Goal: Use online tool/utility: Use online tool/utility

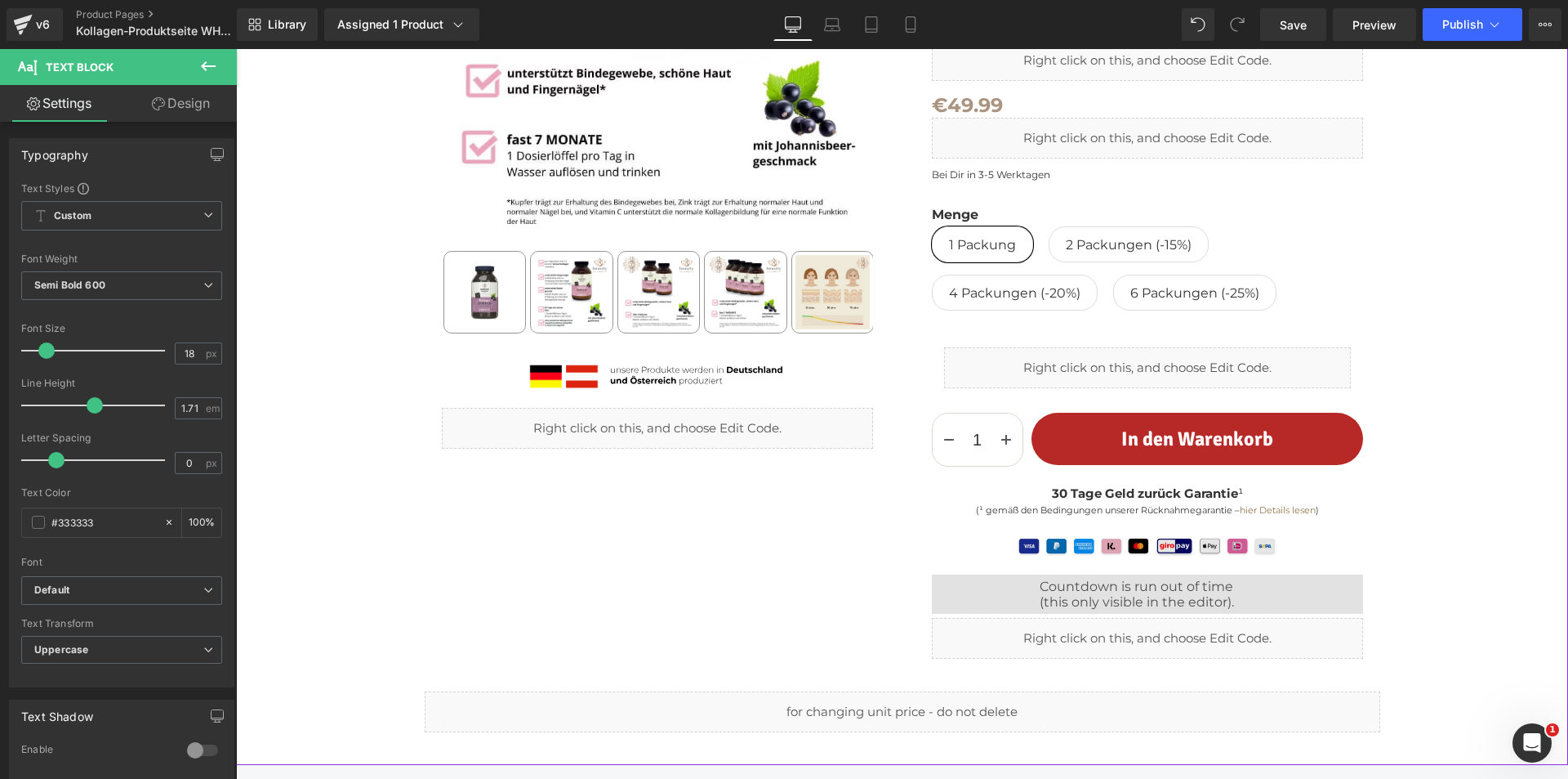
scroll to position [408, 0]
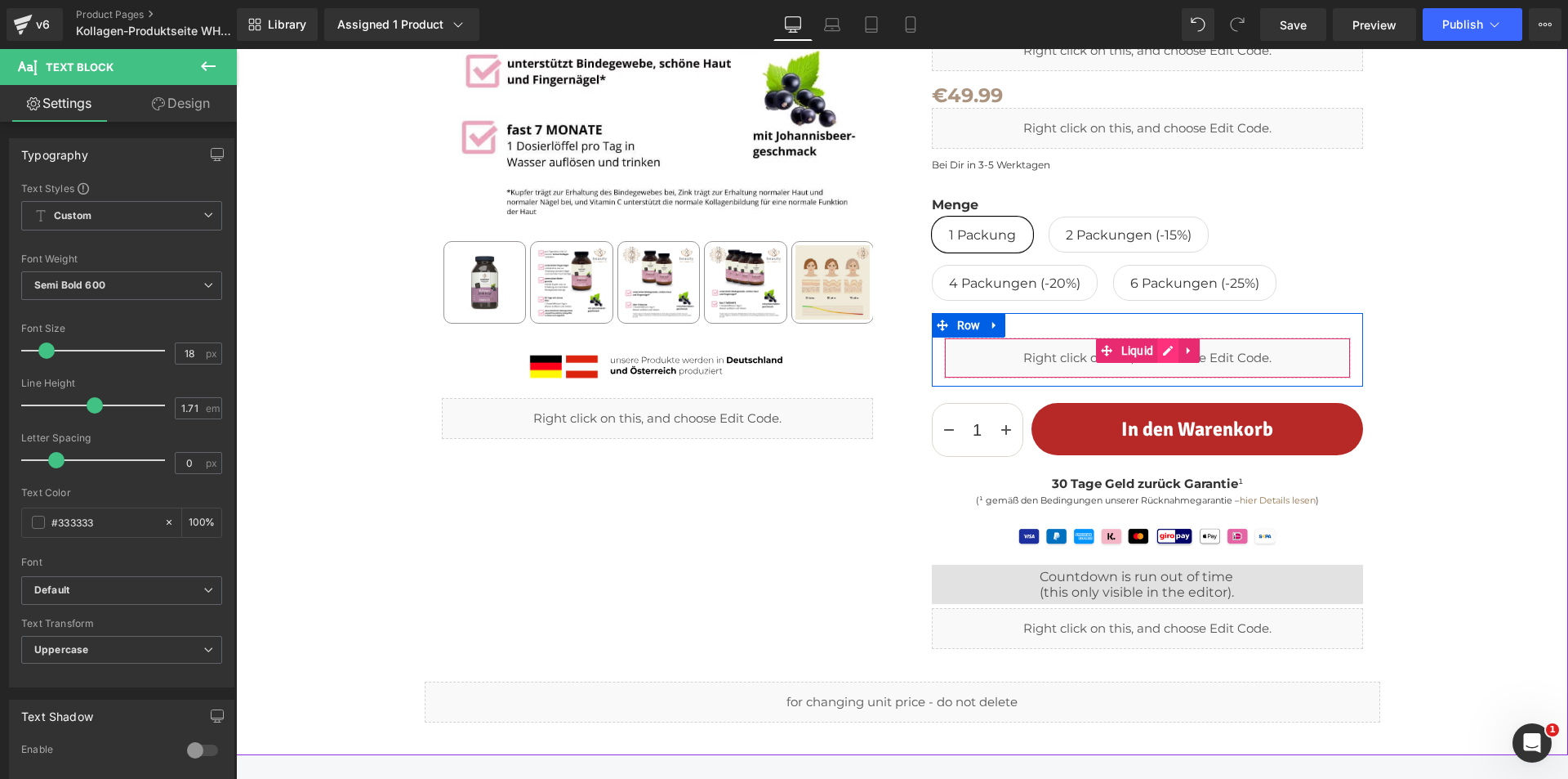
click at [1162, 346] on div "Liquid" at bounding box center [1147, 357] width 406 height 41
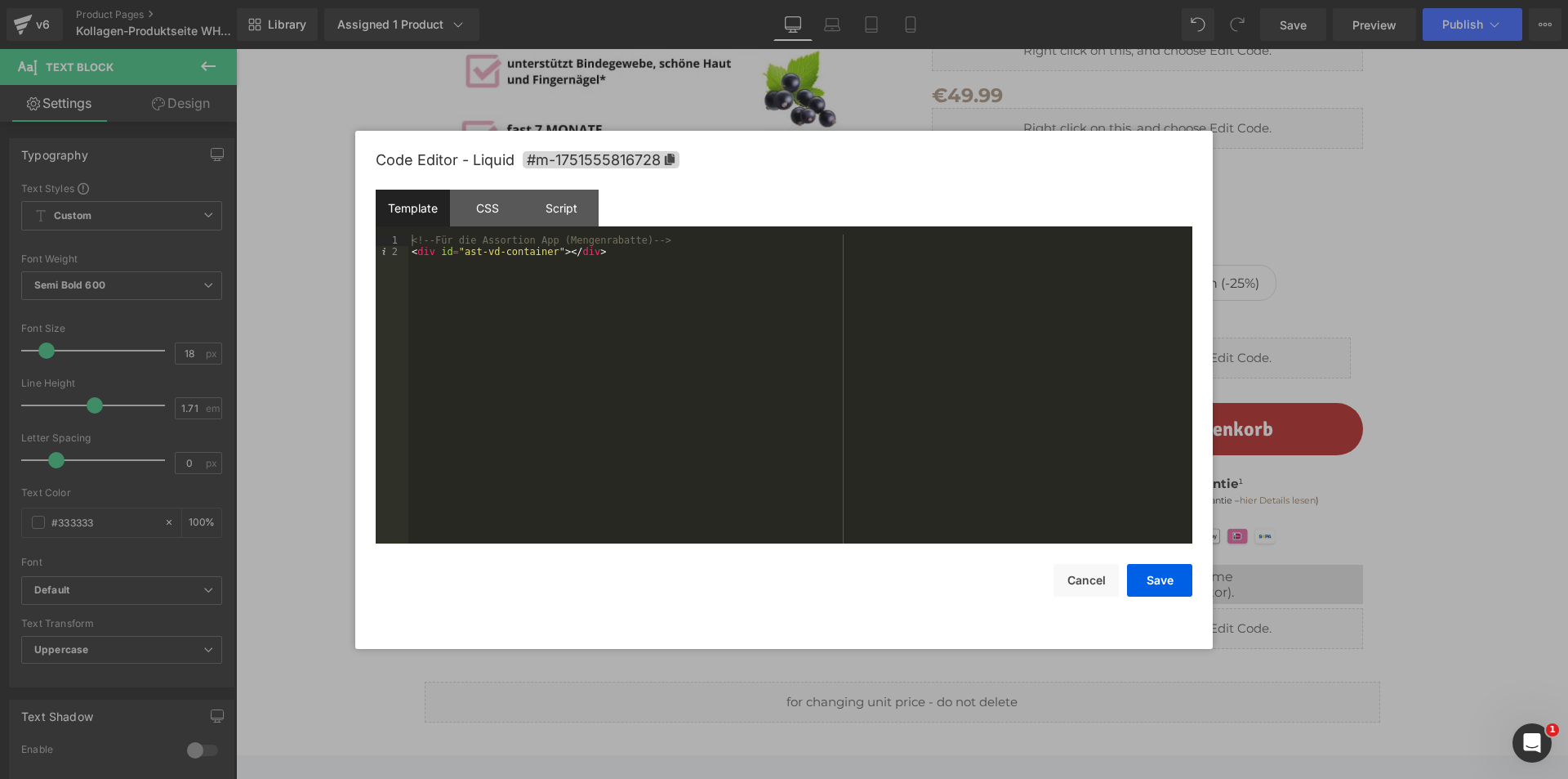
click at [649, 332] on div "<!-- Für die Assortion App (Mengenrabatte) --> < div id = "ast-vd-container" > …" at bounding box center [799, 400] width 784 height 331
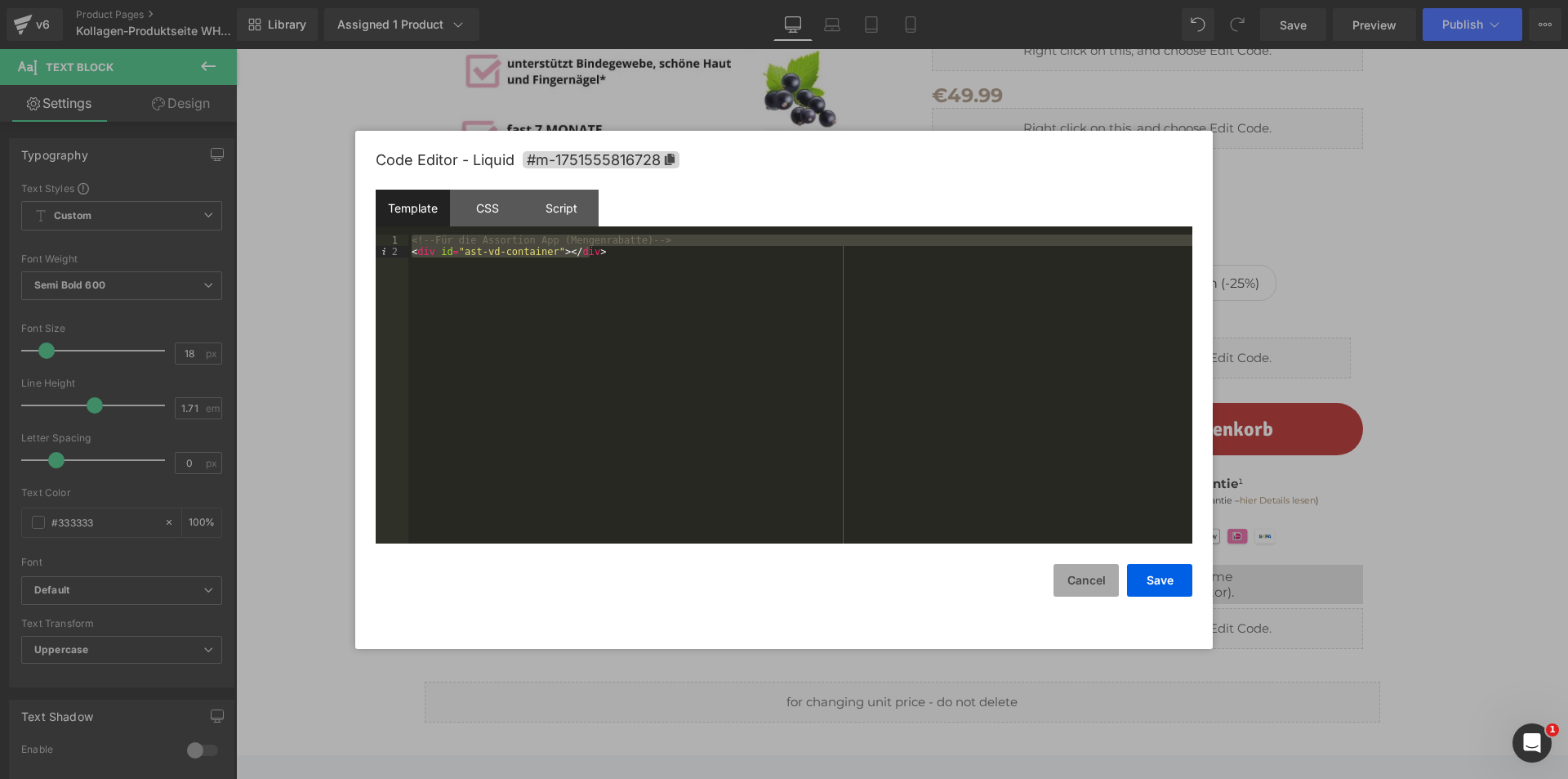
click at [1096, 581] on button "Cancel" at bounding box center [1086, 580] width 65 height 33
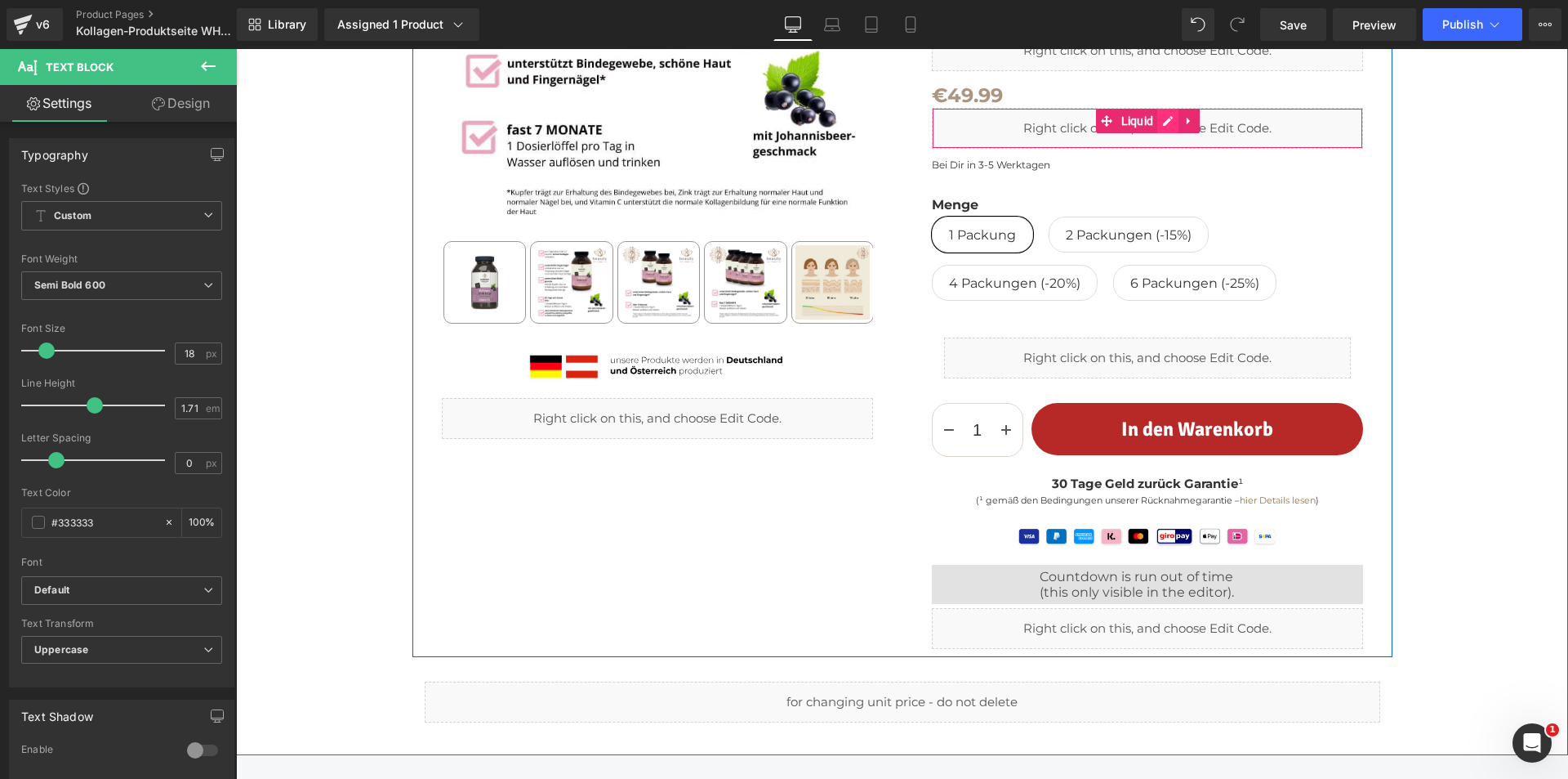
click at [1164, 118] on div "Liquid" at bounding box center [1147, 128] width 432 height 41
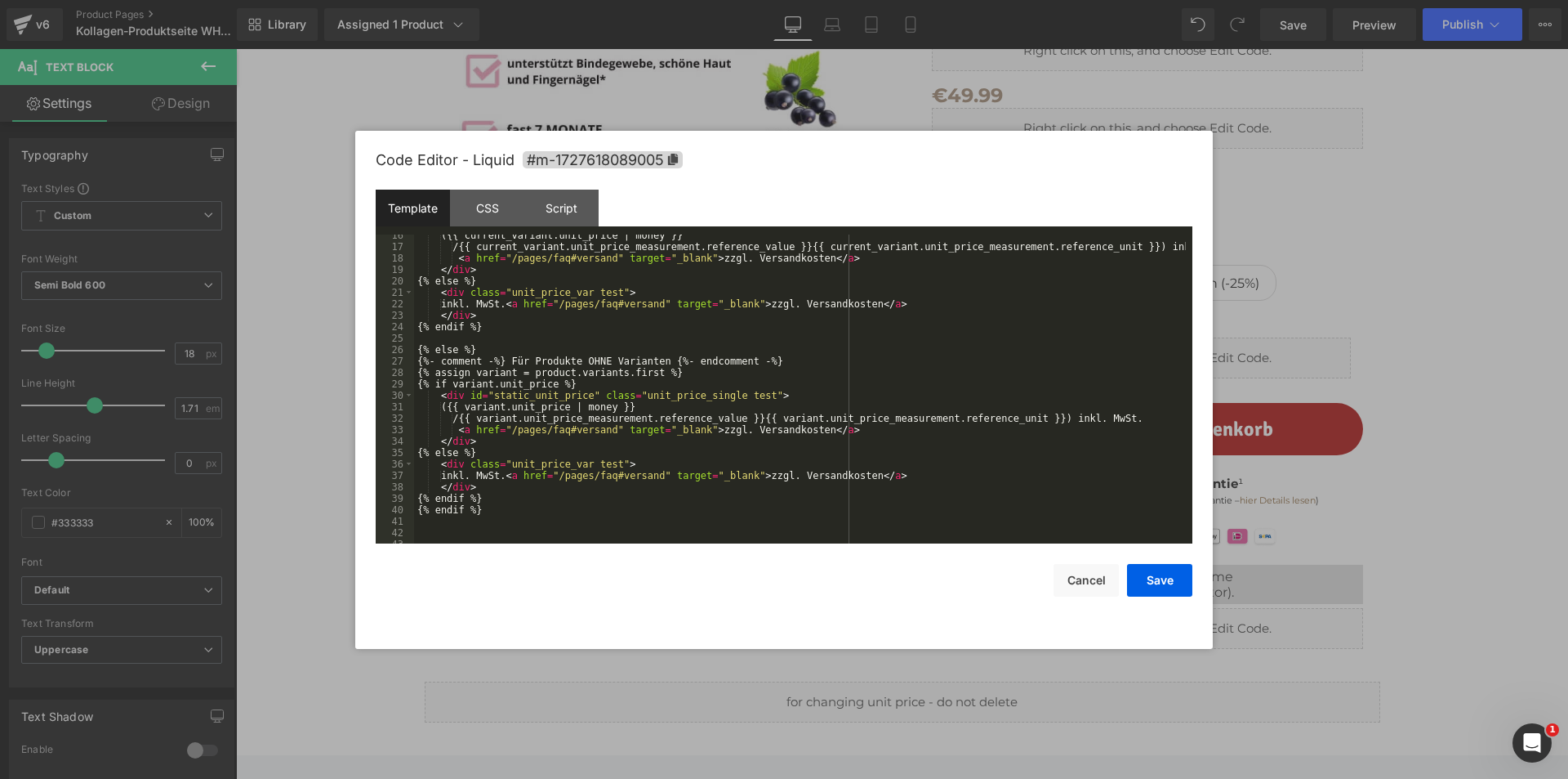
scroll to position [263, 0]
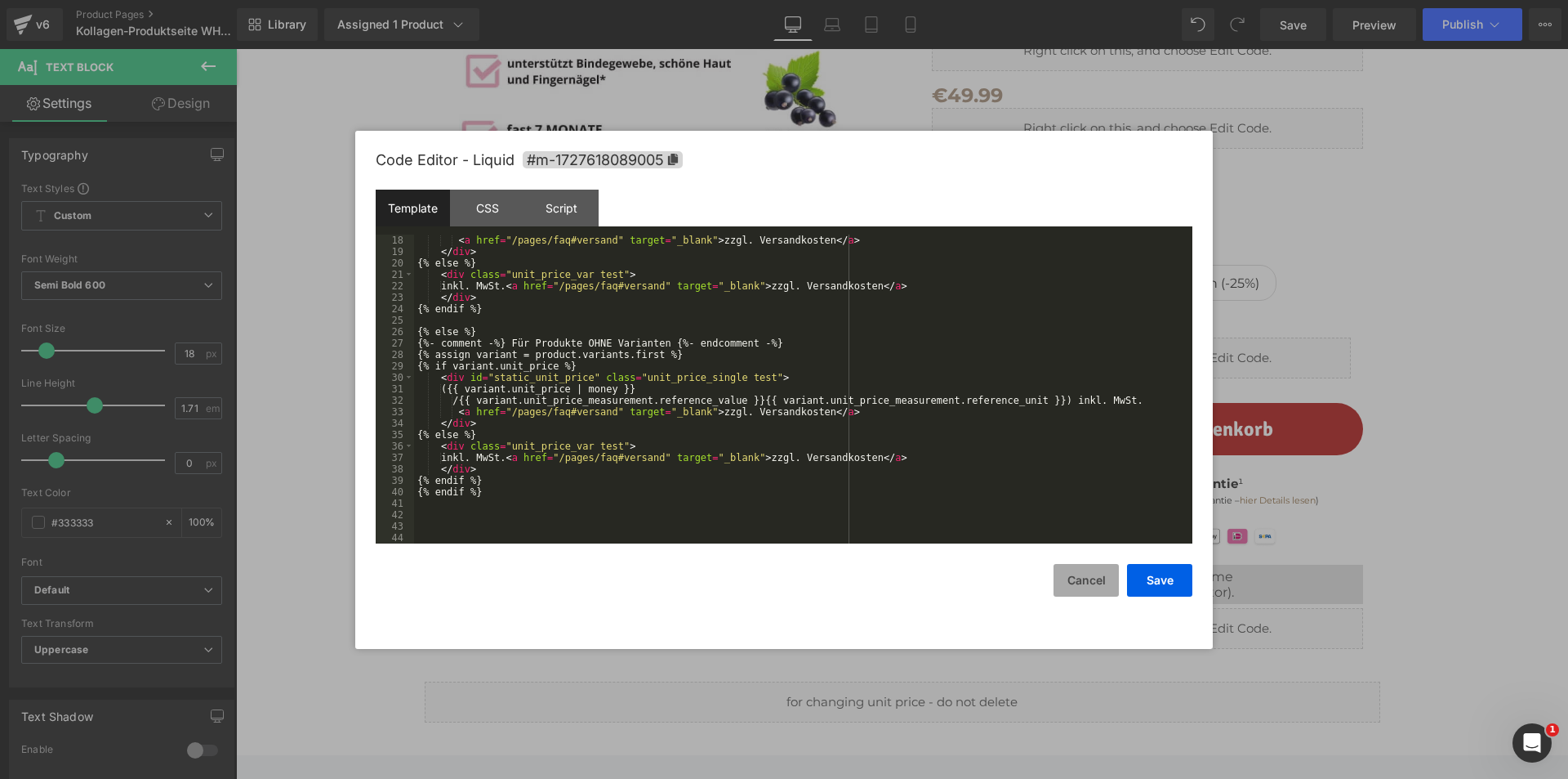
click at [1070, 582] on button "Cancel" at bounding box center [1086, 580] width 65 height 33
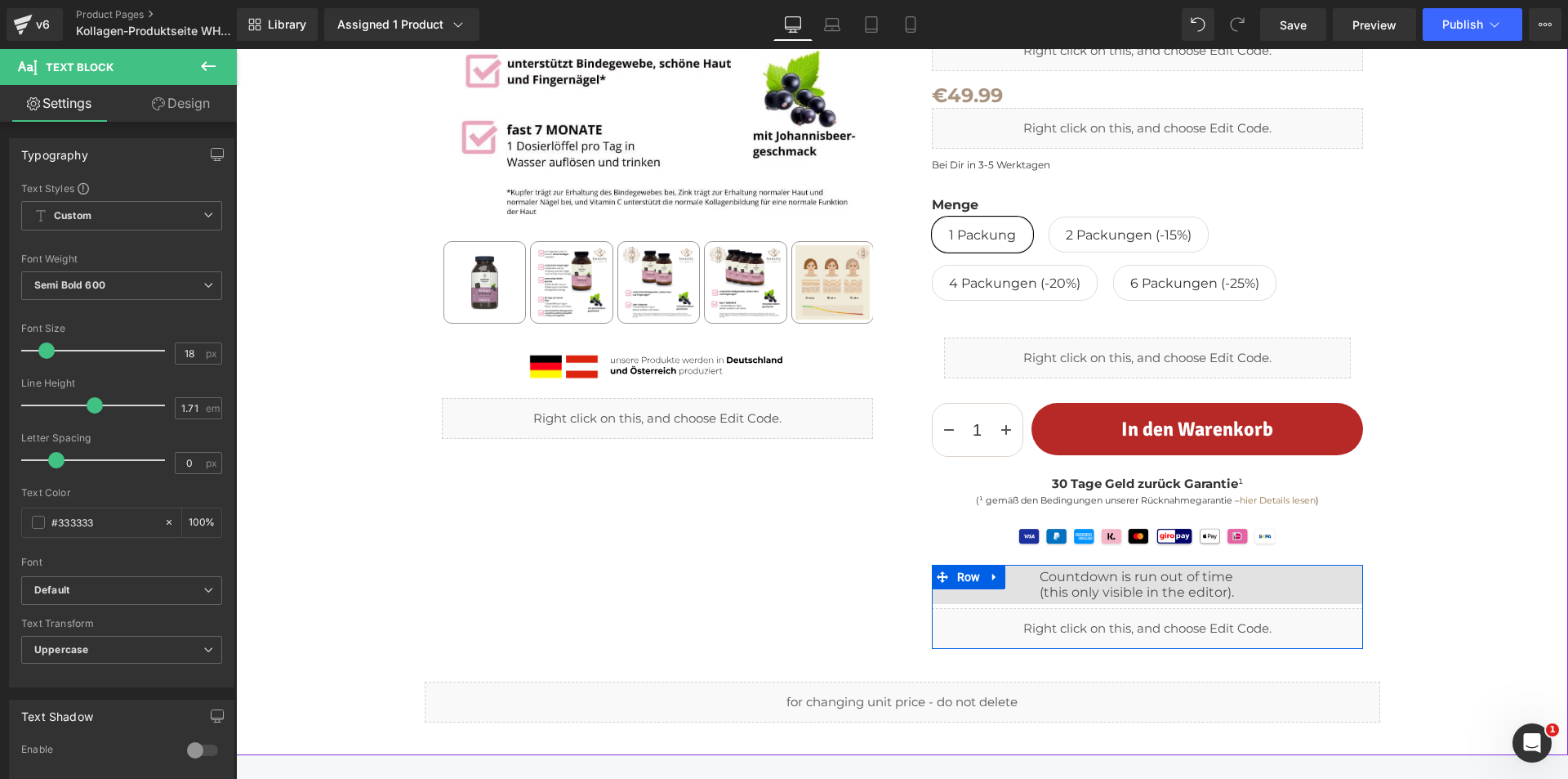
click at [1163, 616] on div "Liquid" at bounding box center [1147, 628] width 432 height 41
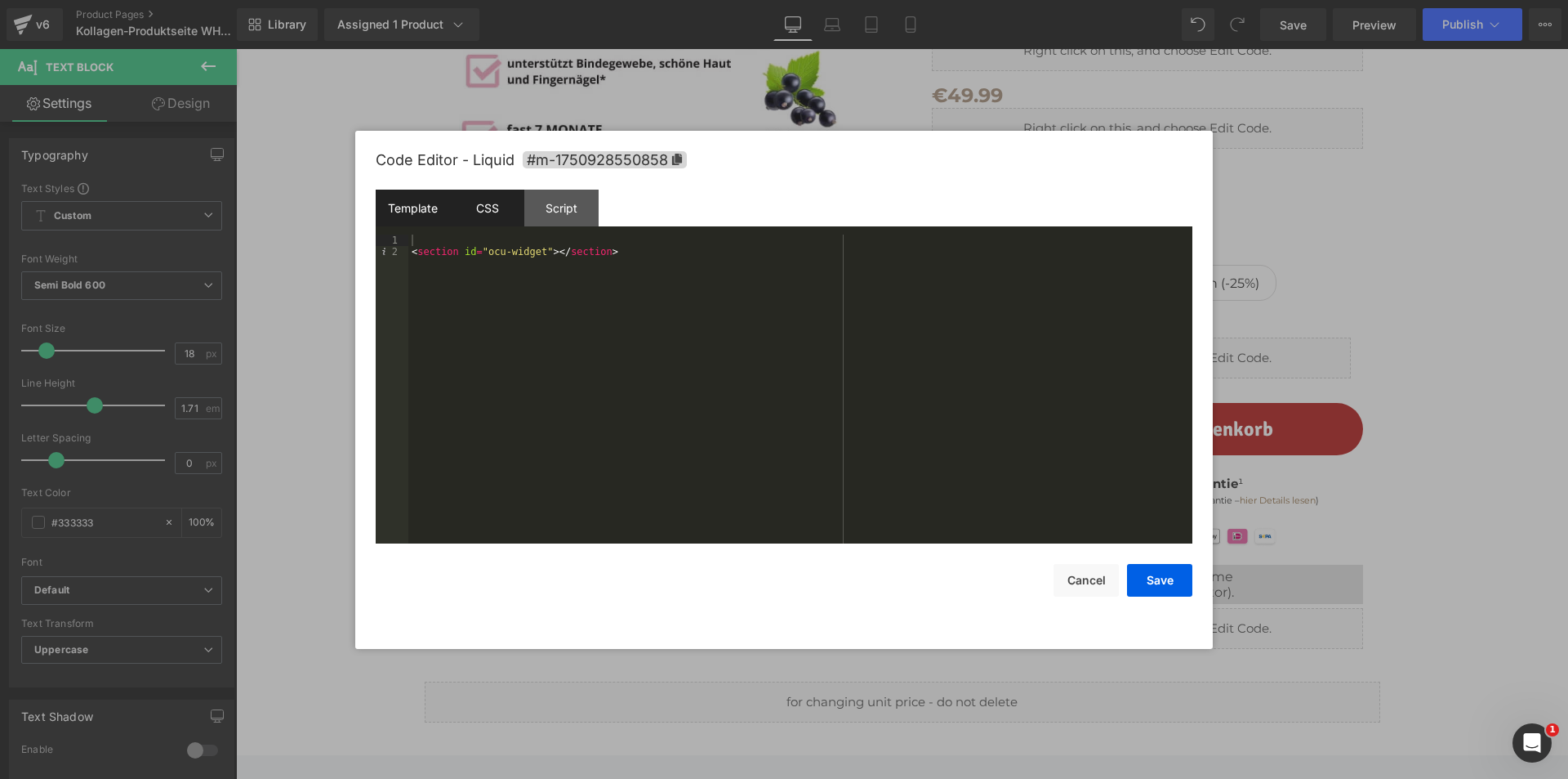
click at [497, 202] on div "CSS" at bounding box center [487, 208] width 74 height 37
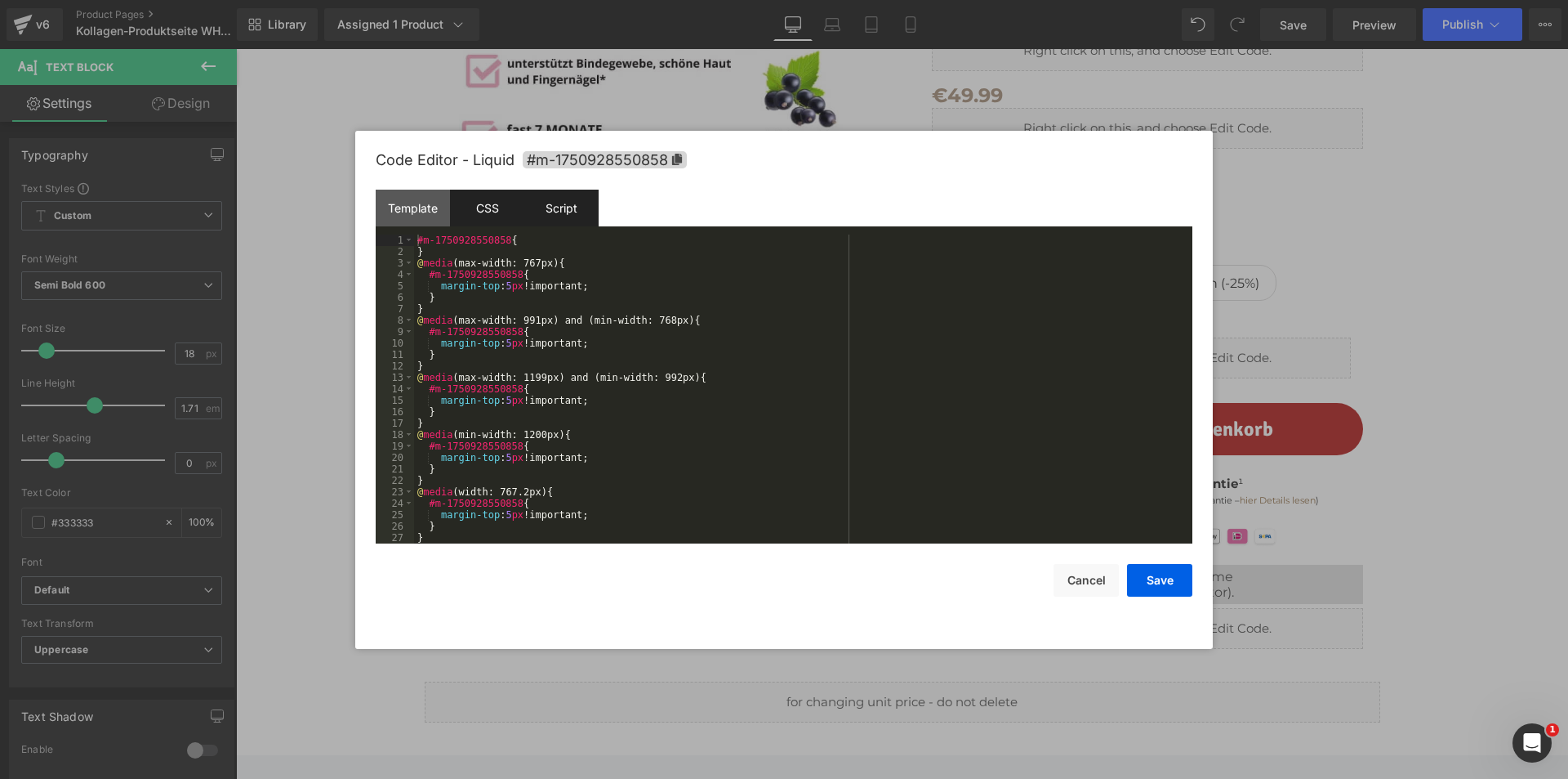
click at [553, 202] on div "Script" at bounding box center [561, 208] width 74 height 37
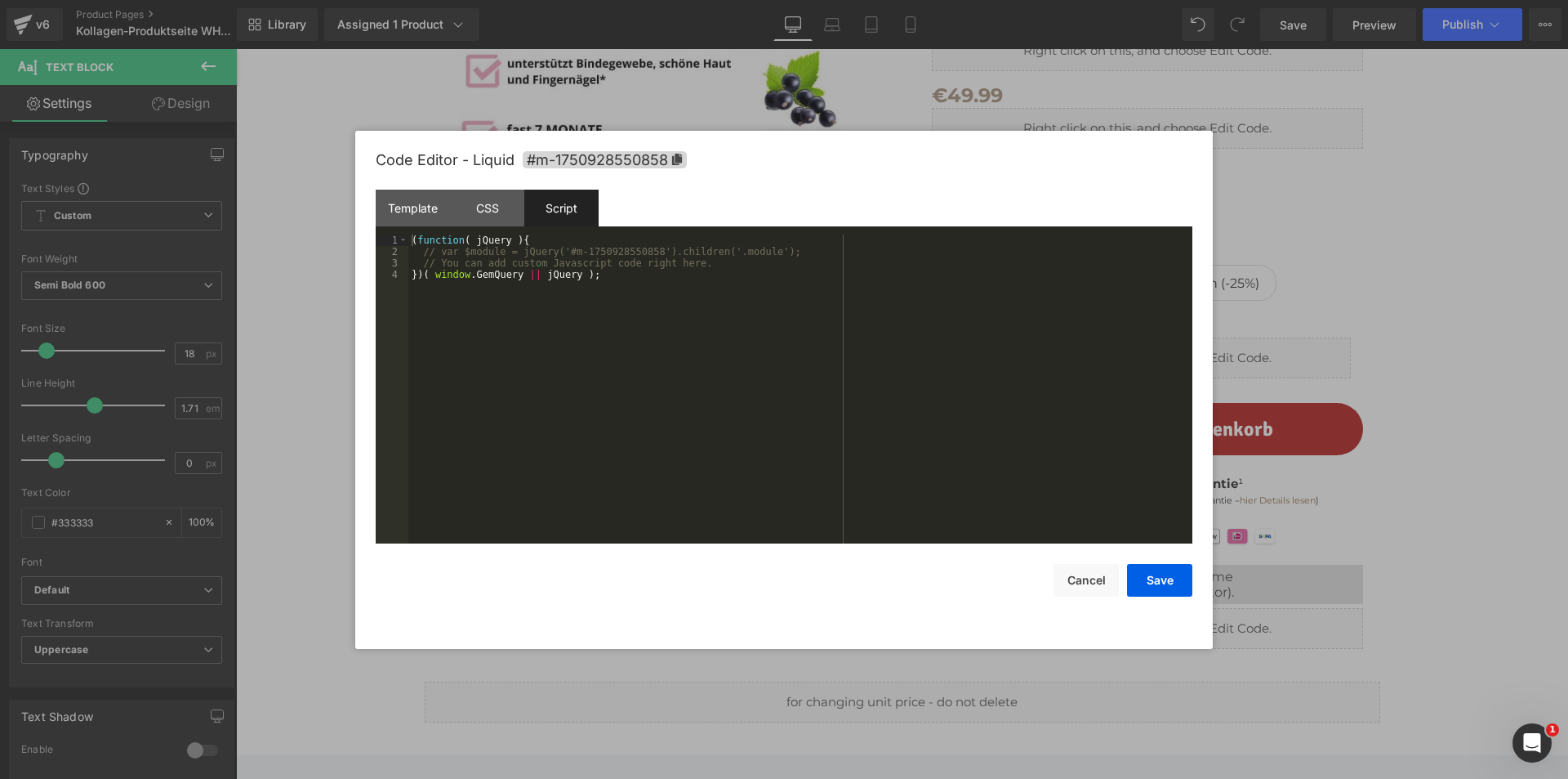
drag, startPoint x: 415, startPoint y: 192, endPoint x: 571, endPoint y: 280, distance: 179.1
click at [415, 192] on div "Template" at bounding box center [412, 208] width 74 height 37
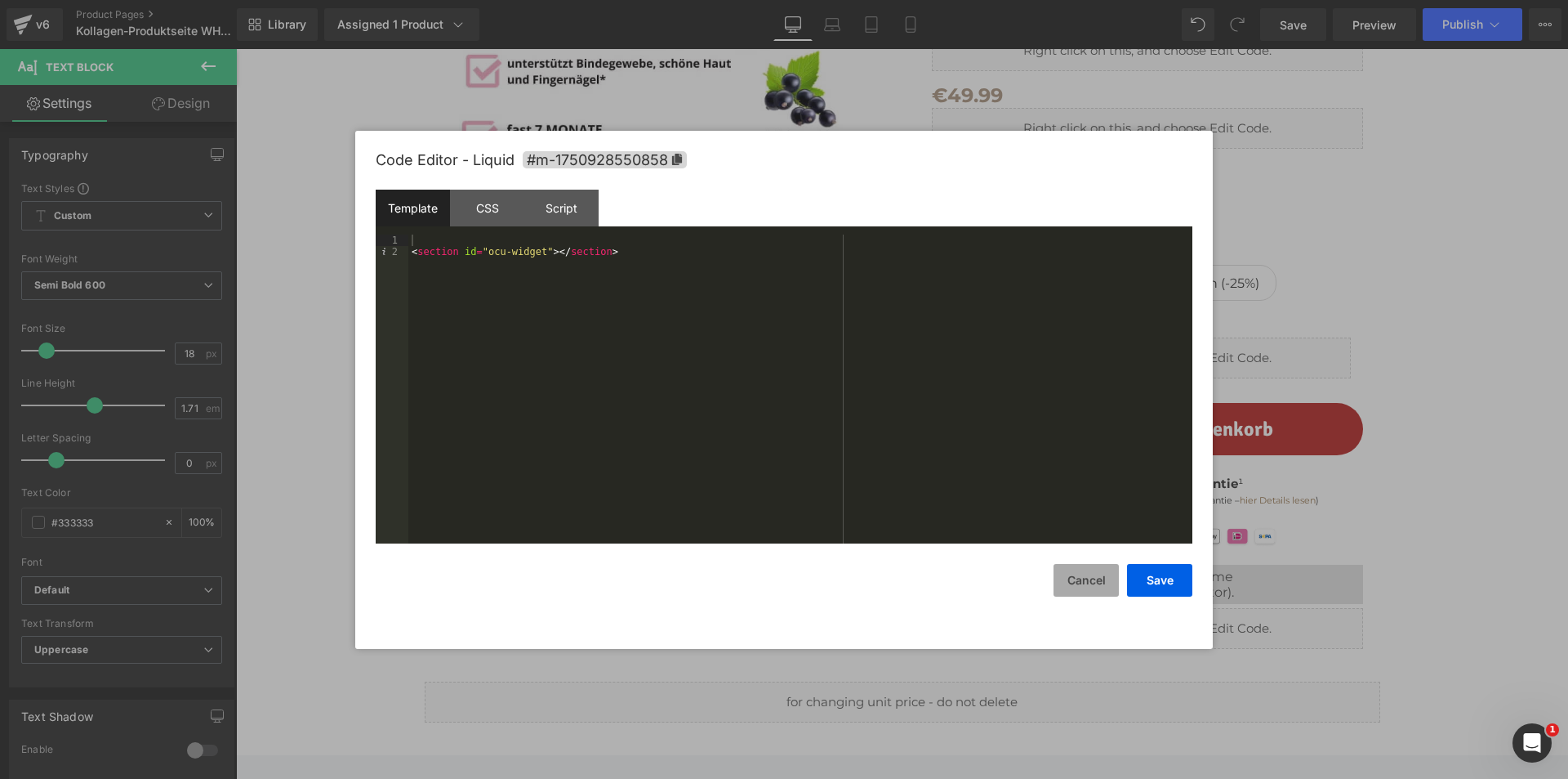
click at [1087, 577] on button "Cancel" at bounding box center [1086, 580] width 65 height 33
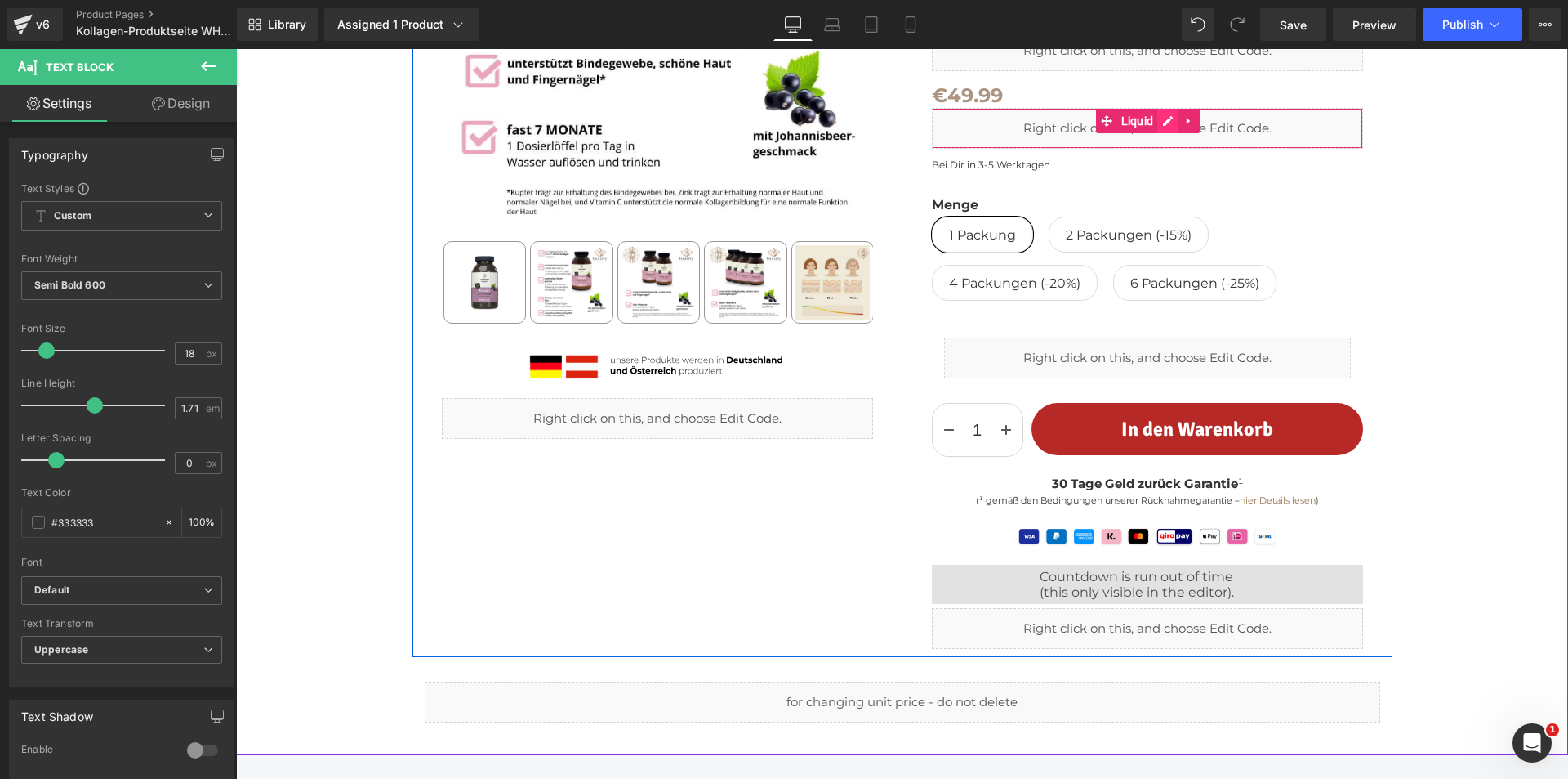
click at [1162, 119] on div "Liquid" at bounding box center [1147, 128] width 432 height 41
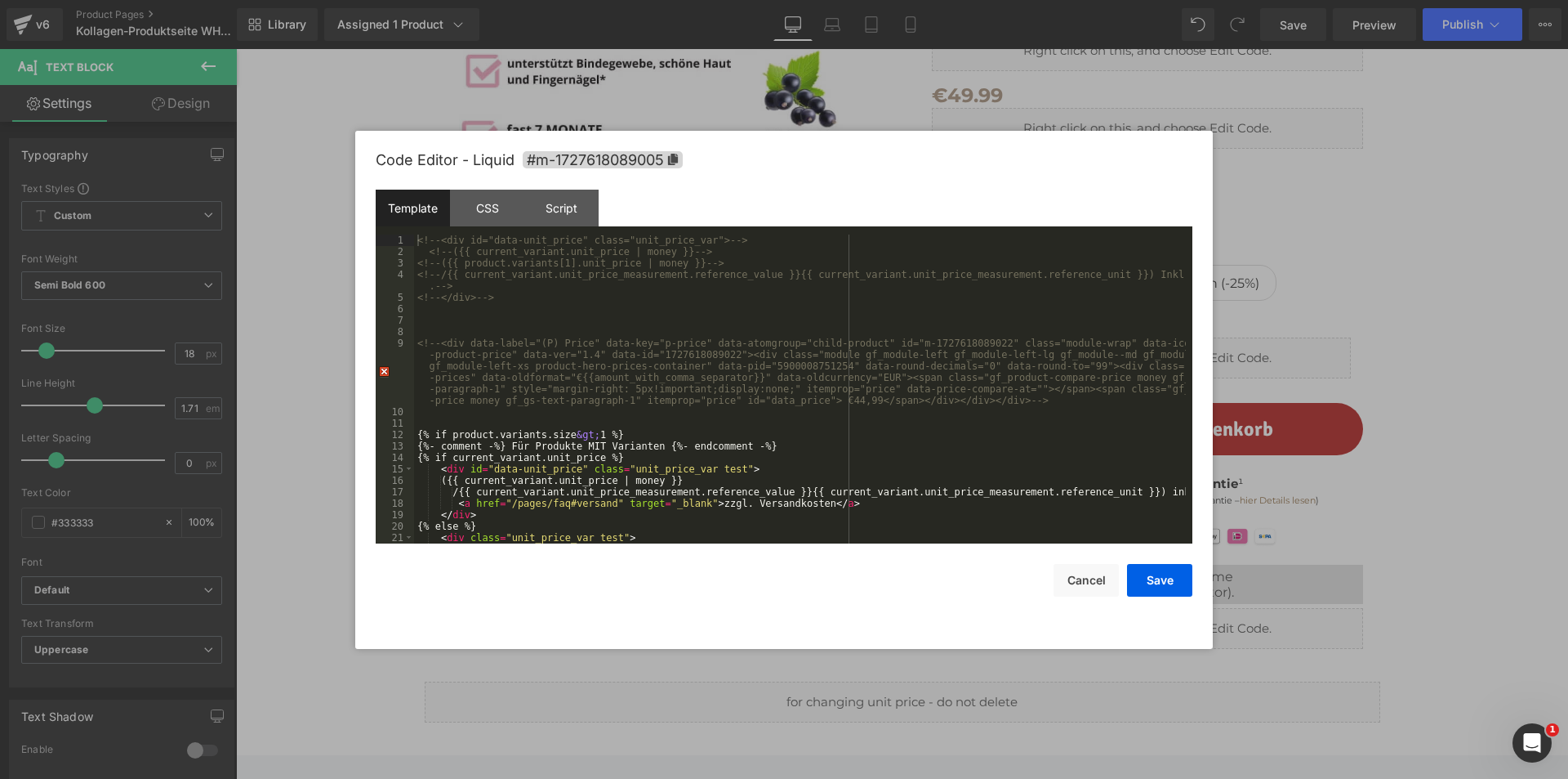
click at [813, 469] on div "<!-- <div id="data-unit_price" class="unit_price_var"> --> <!-- ({{ current_var…" at bounding box center [799, 400] width 772 height 331
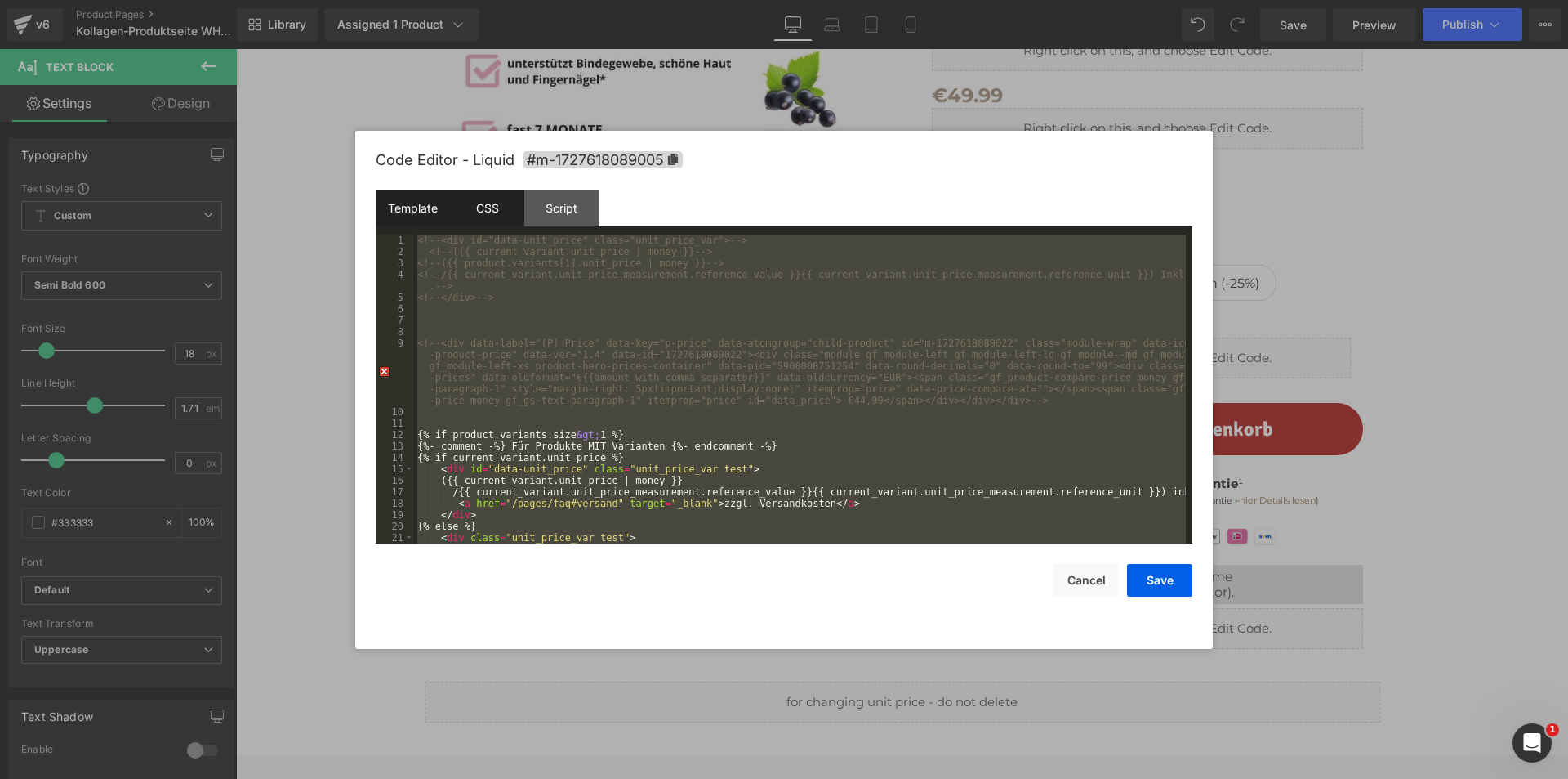
click at [493, 206] on div "CSS" at bounding box center [487, 208] width 74 height 37
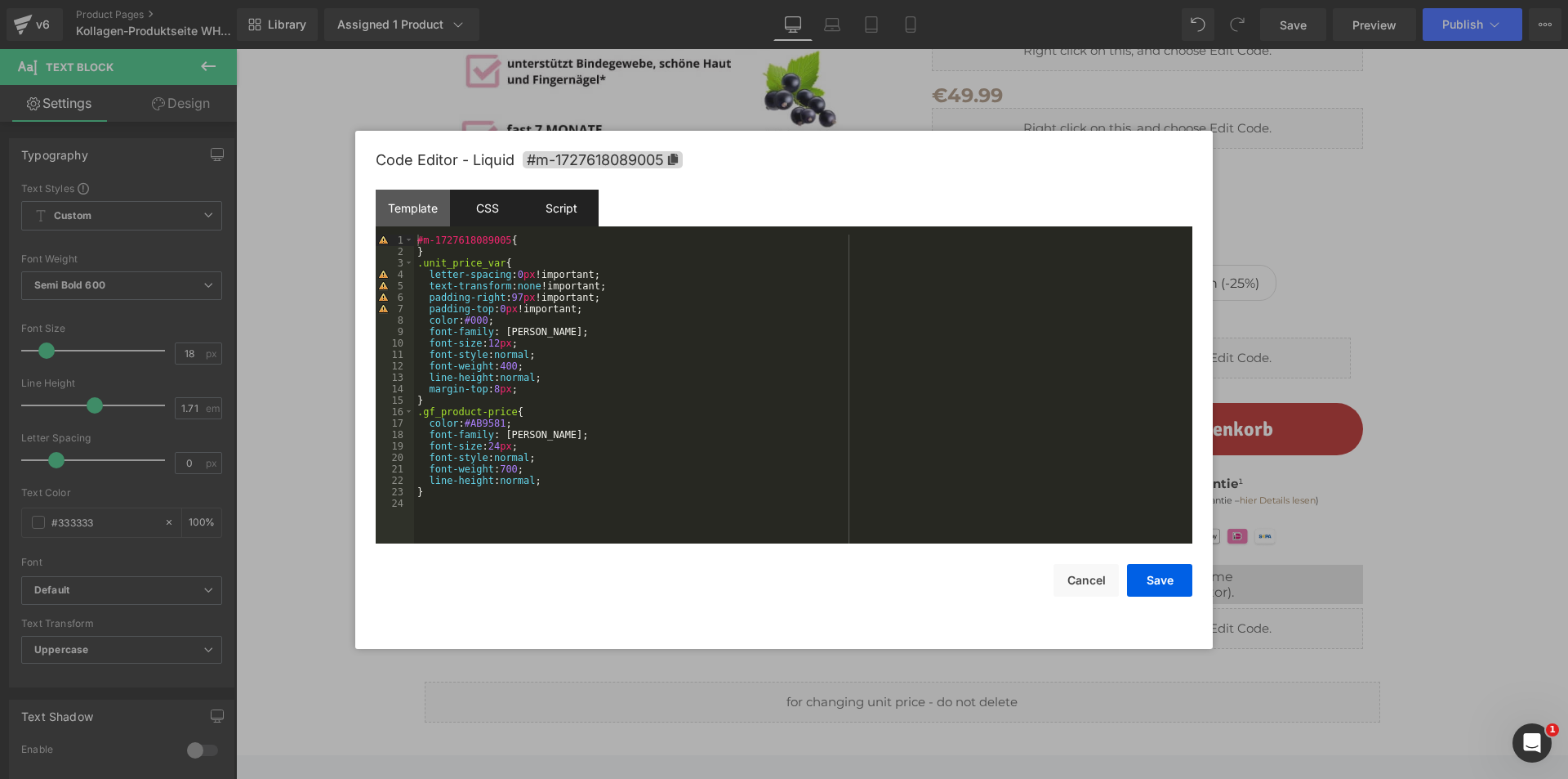
click at [549, 204] on div "Script" at bounding box center [561, 208] width 74 height 37
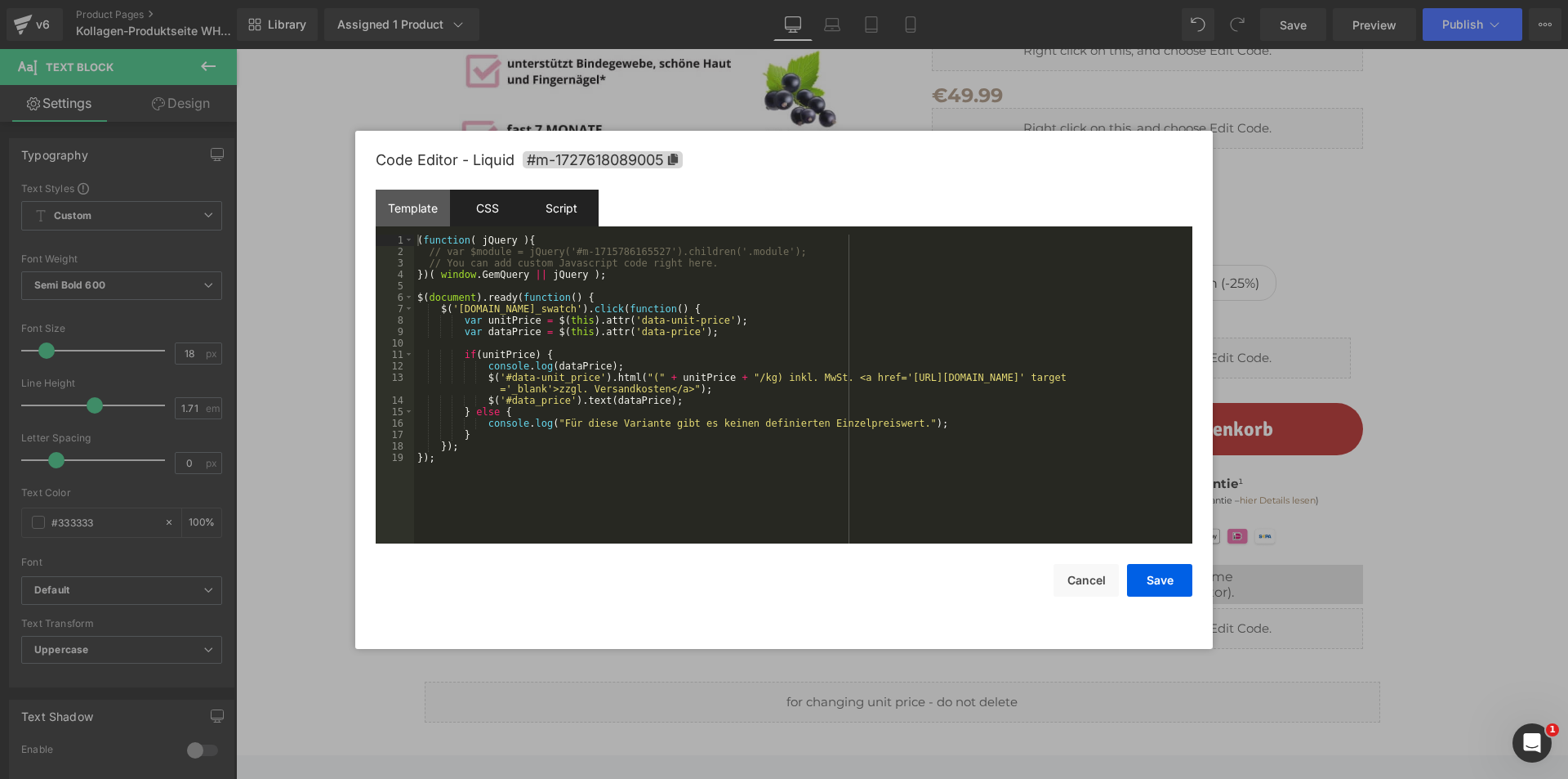
click at [493, 208] on div "CSS" at bounding box center [487, 208] width 74 height 37
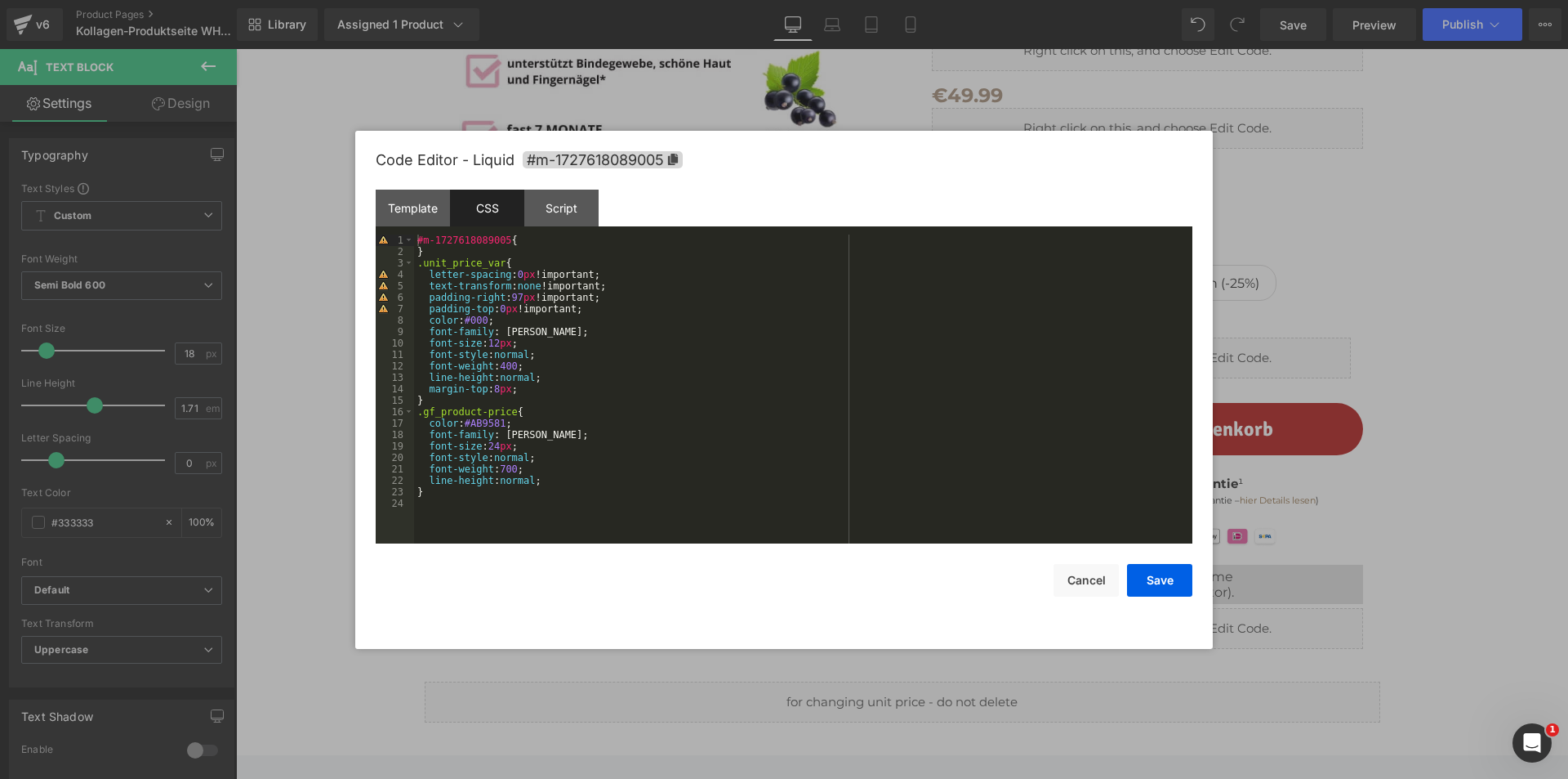
click at [643, 373] on div "#m-1727618089005 { } .unit_price_var { letter-spacing : 0 px !important; text-t…" at bounding box center [803, 400] width 779 height 331
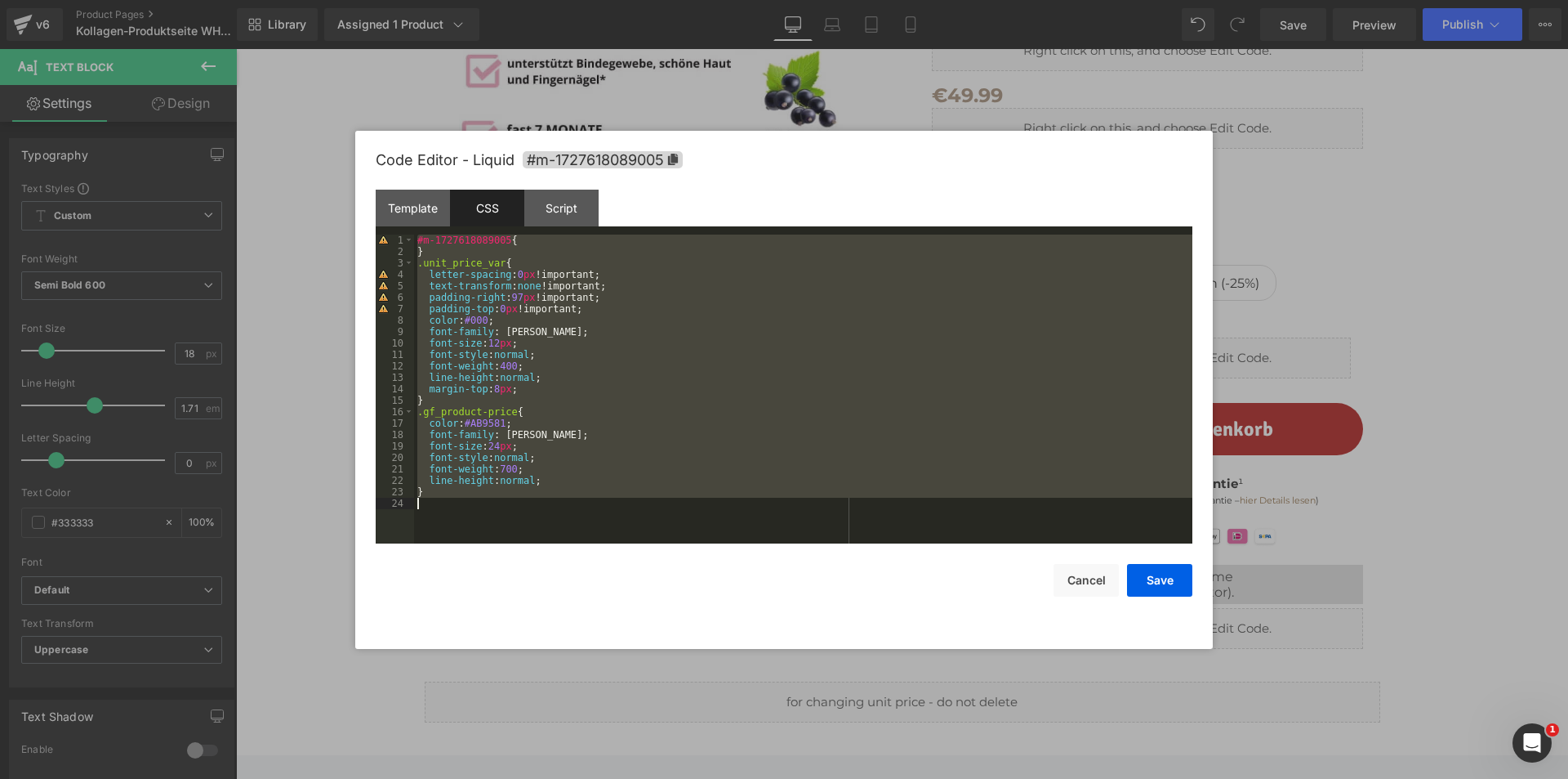
click at [644, 373] on div "#m-1727618089005 { } .unit_price_var { letter-spacing : 0 px !important; text-t…" at bounding box center [803, 388] width 779 height 309
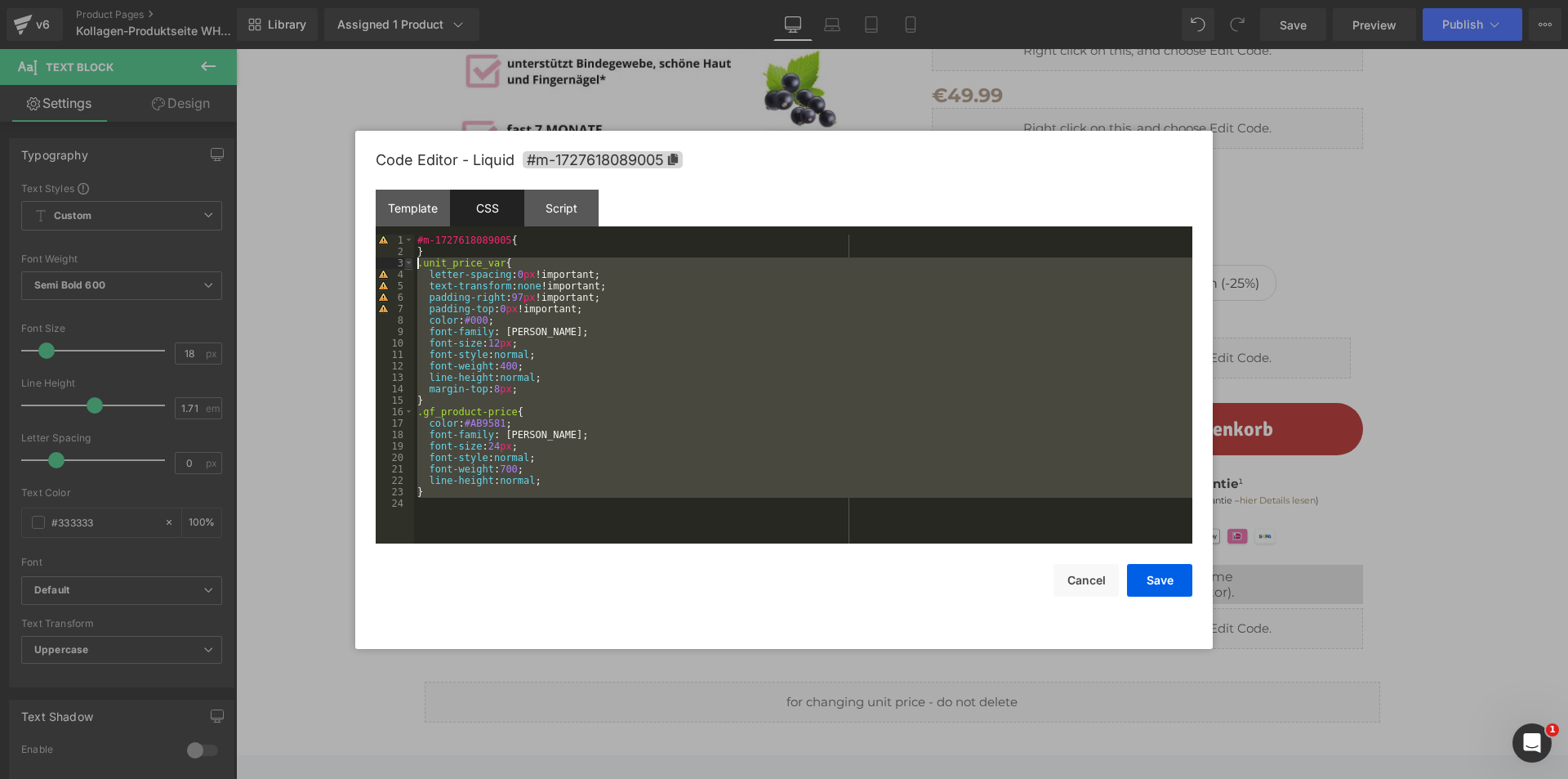
drag, startPoint x: 457, startPoint y: 500, endPoint x: 405, endPoint y: 264, distance: 241.7
click at [405, 264] on pre "1 2 3 4 5 6 7 8 9 10 11 12 13 14 15 16 17 18 19 20 21 22 23 24 #m-1727618089005…" at bounding box center [784, 388] width 816 height 309
click at [572, 218] on div "Script" at bounding box center [561, 208] width 74 height 37
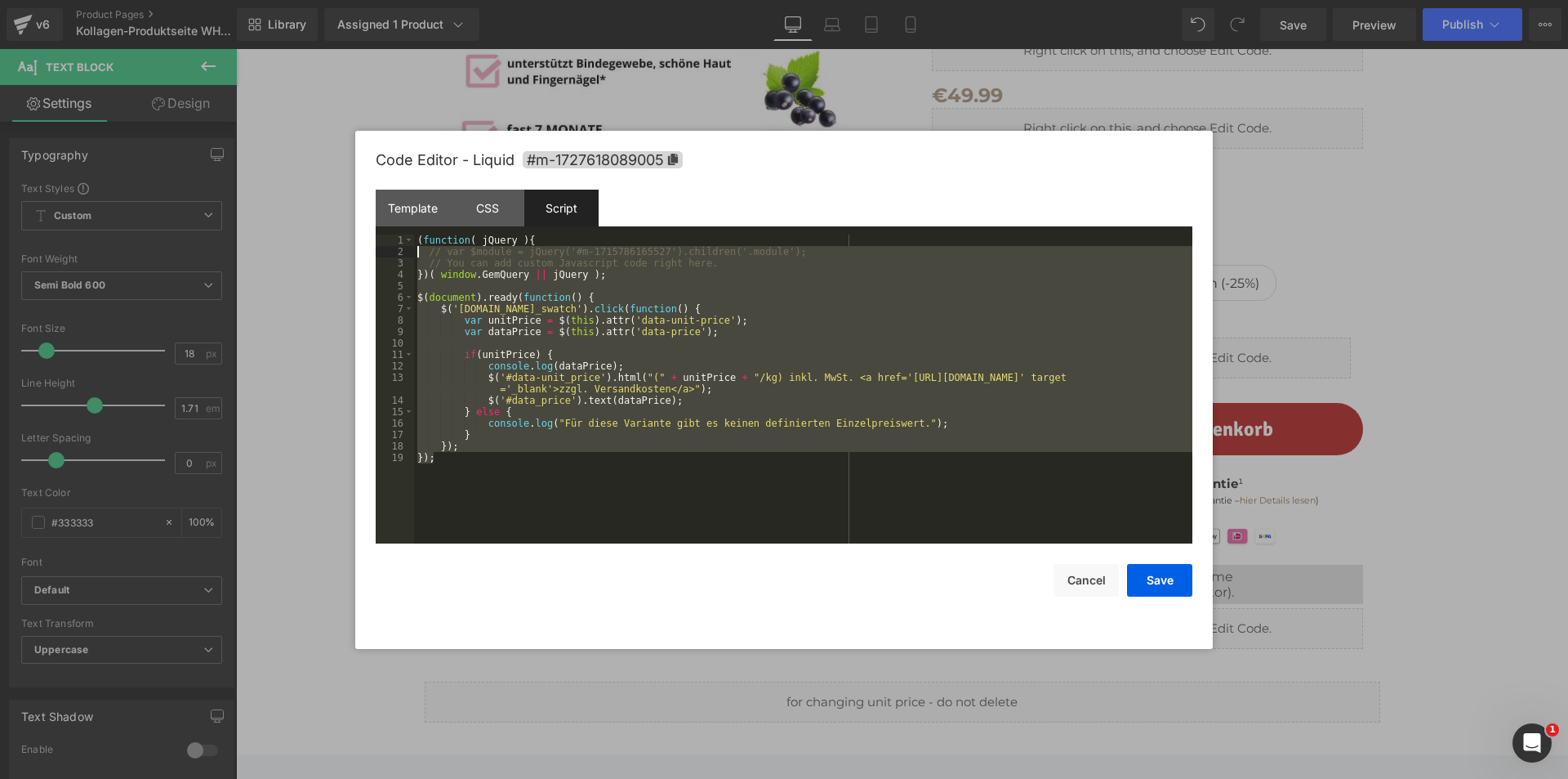
drag, startPoint x: 432, startPoint y: 438, endPoint x: 401, endPoint y: 233, distance: 207.3
click at [401, 233] on div "Template CSS Script Data 1 2 3 4 5 6 7 8 9 10 11 12 13 14 15 16 17 18 19 20 21 …" at bounding box center [784, 366] width 816 height 354
click at [1085, 582] on button "Cancel" at bounding box center [1086, 580] width 65 height 33
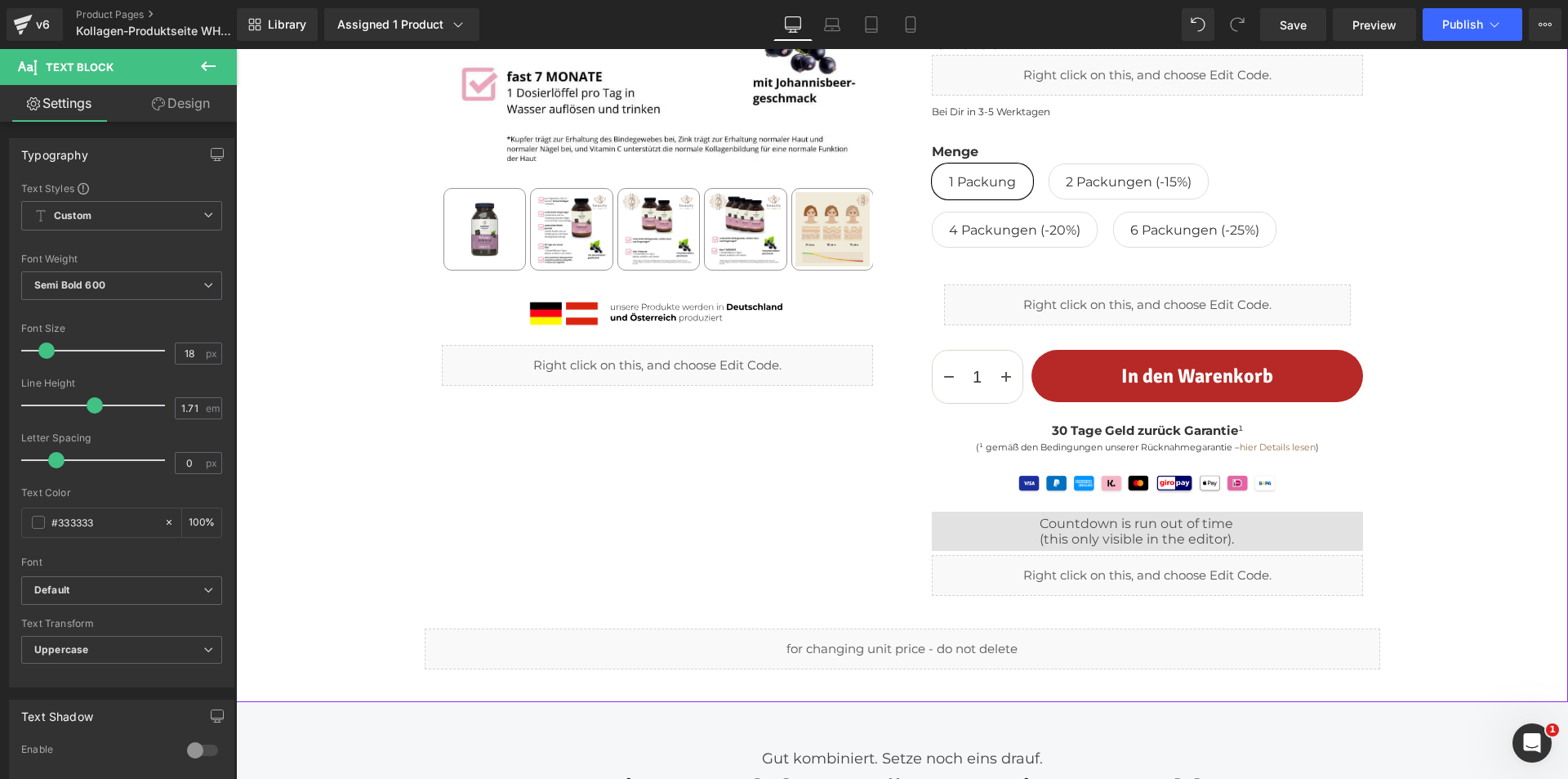
scroll to position [490, 0]
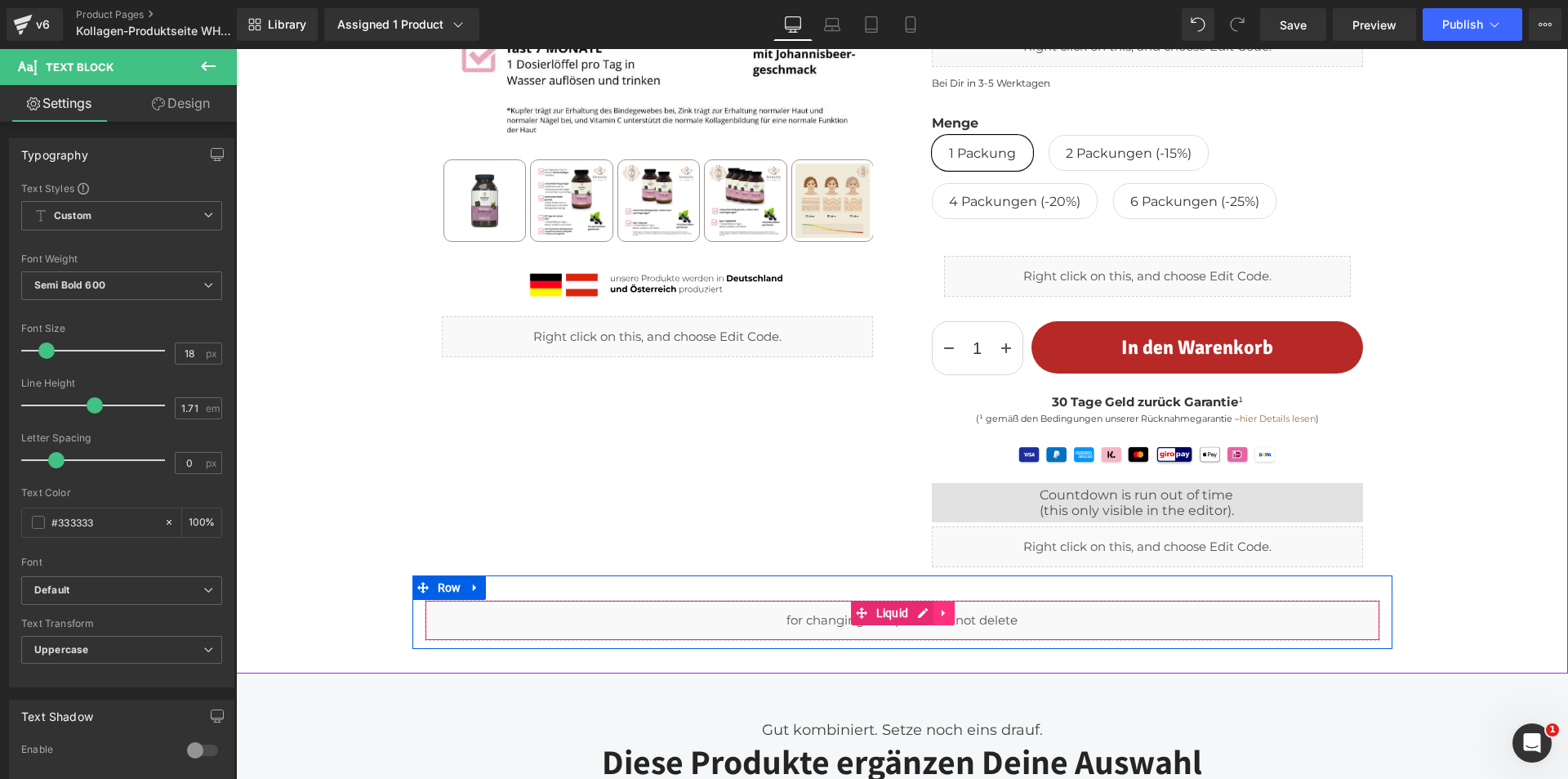
click at [940, 613] on icon at bounding box center [944, 612] width 12 height 13
click at [944, 613] on link at bounding box center [954, 612] width 21 height 24
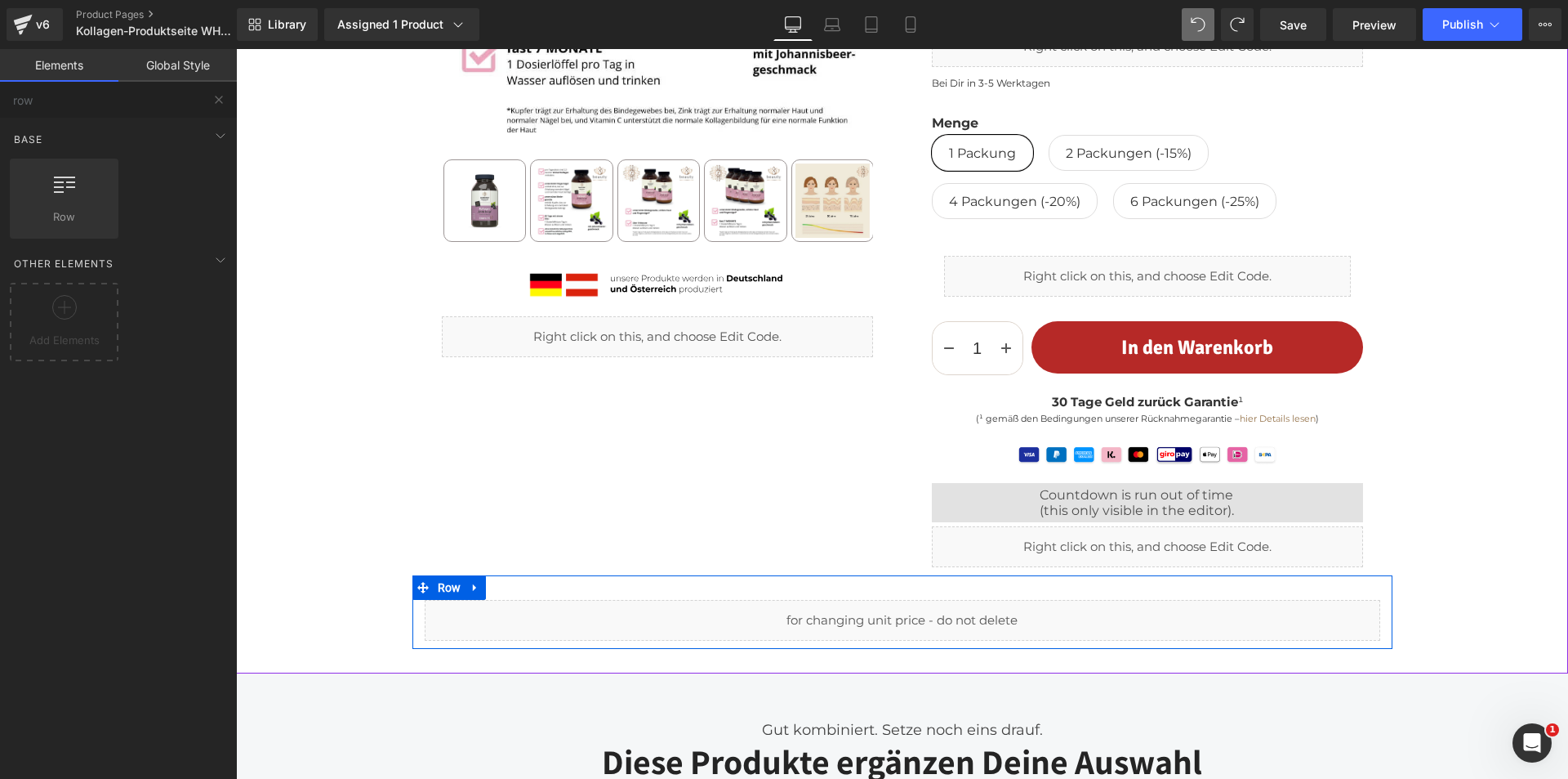
drag, startPoint x: 909, startPoint y: 608, endPoint x: 1138, endPoint y: 641, distance: 231.4
click at [909, 608] on div "Liquid" at bounding box center [902, 620] width 955 height 41
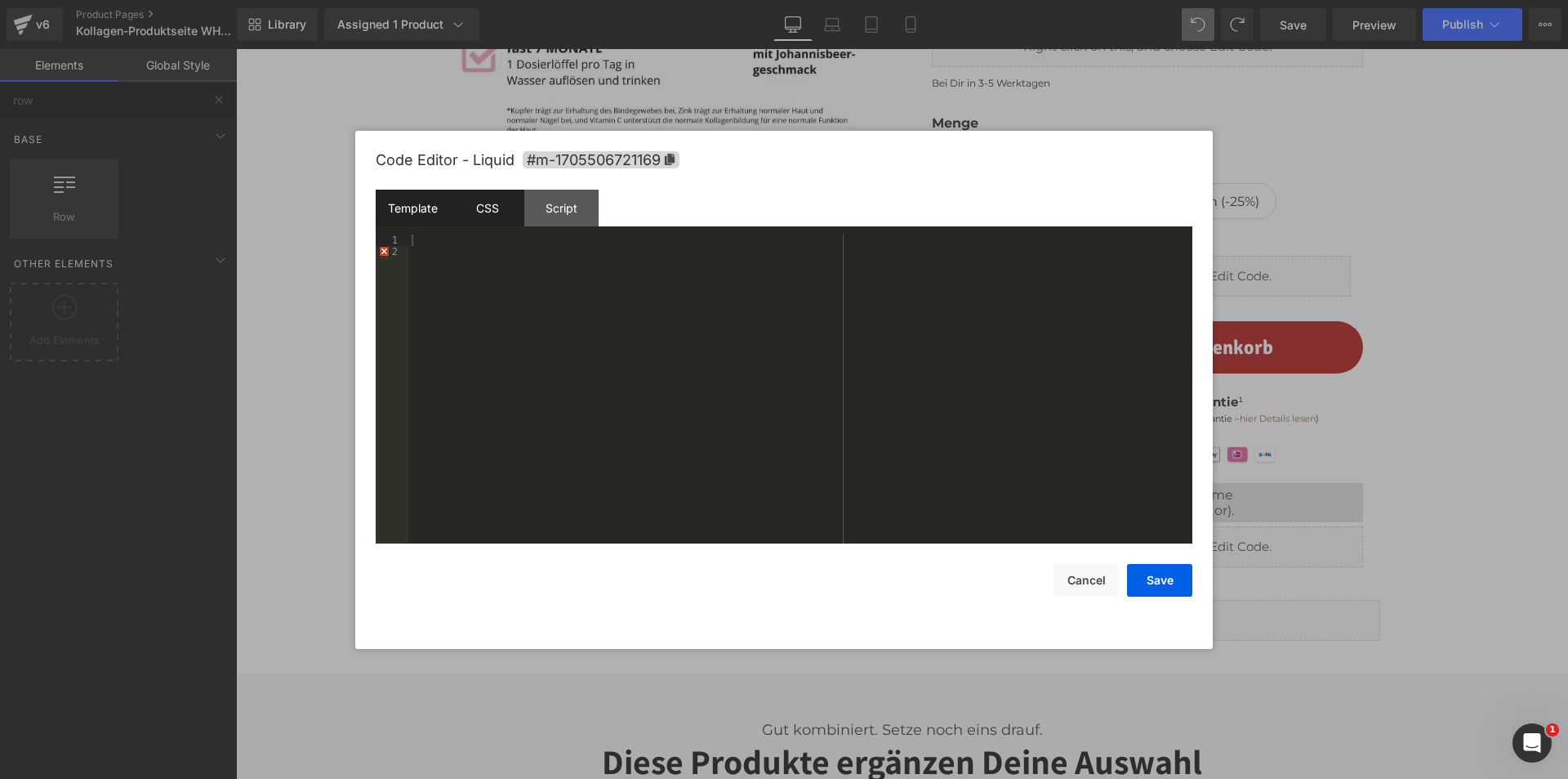
click at [475, 196] on div "CSS" at bounding box center [487, 208] width 74 height 37
click at [544, 200] on div "Script" at bounding box center [561, 208] width 74 height 37
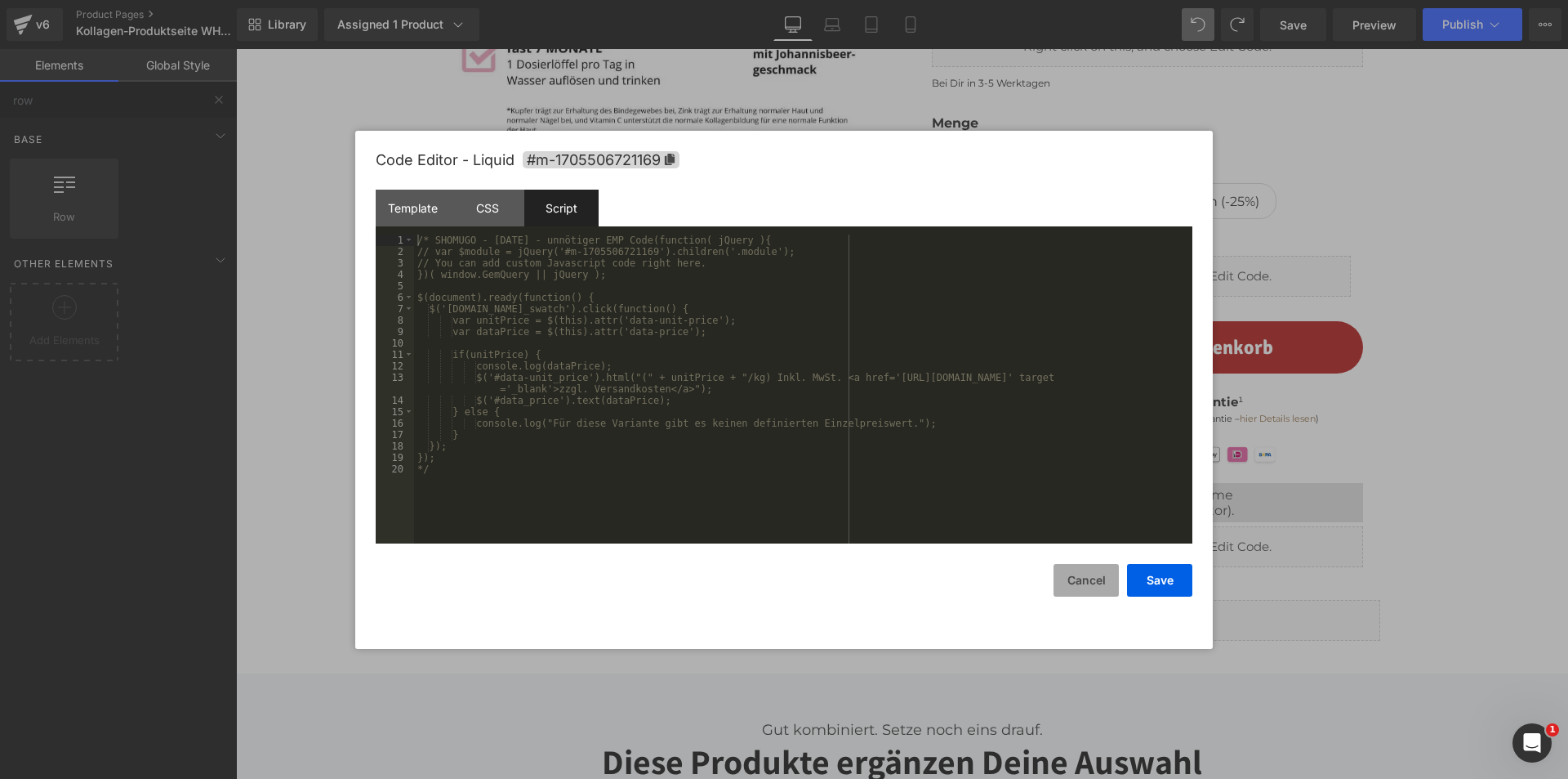
drag, startPoint x: 1090, startPoint y: 578, endPoint x: 966, endPoint y: 468, distance: 165.8
click at [1090, 578] on button "Cancel" at bounding box center [1086, 580] width 65 height 33
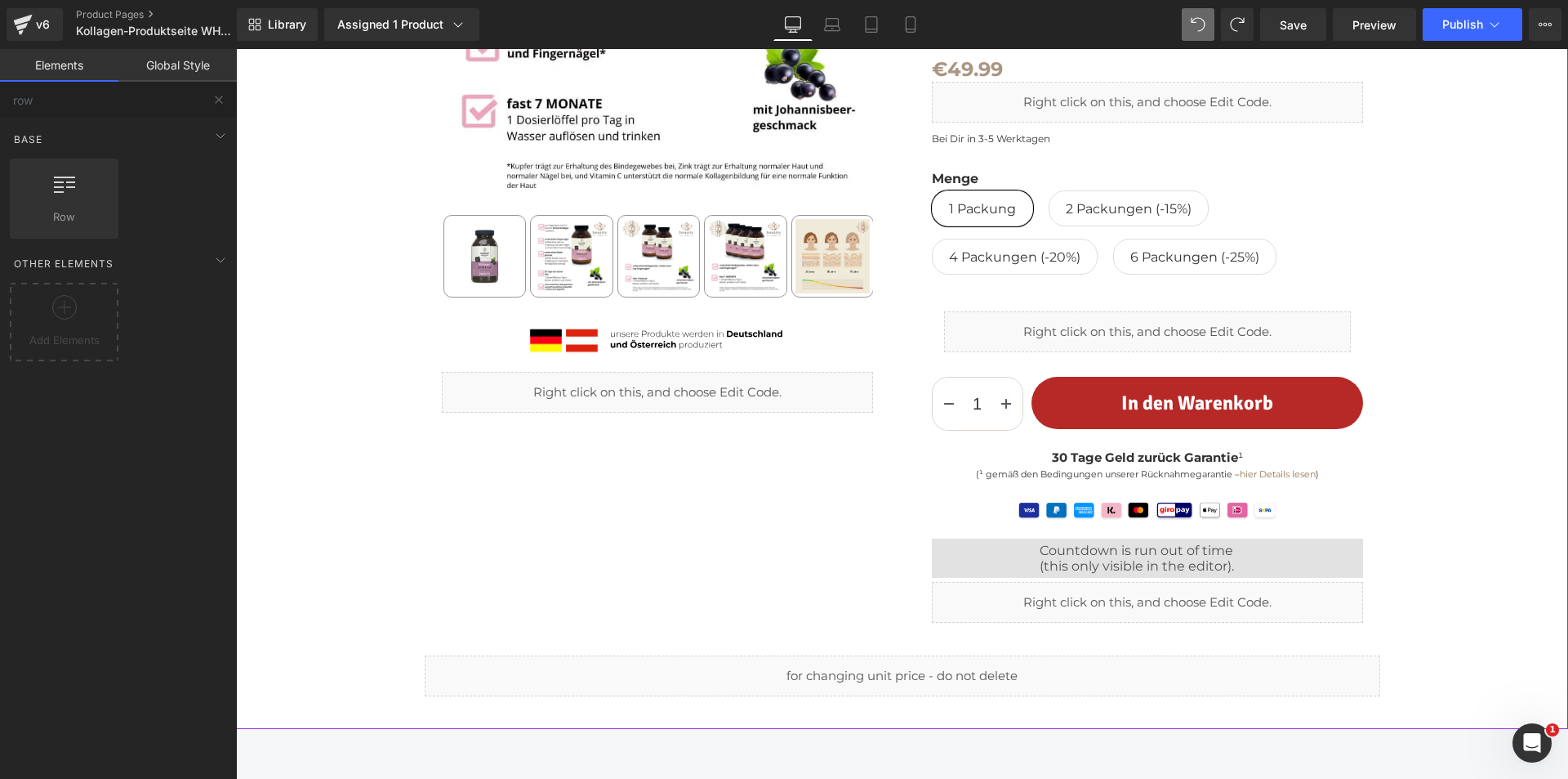
scroll to position [408, 0]
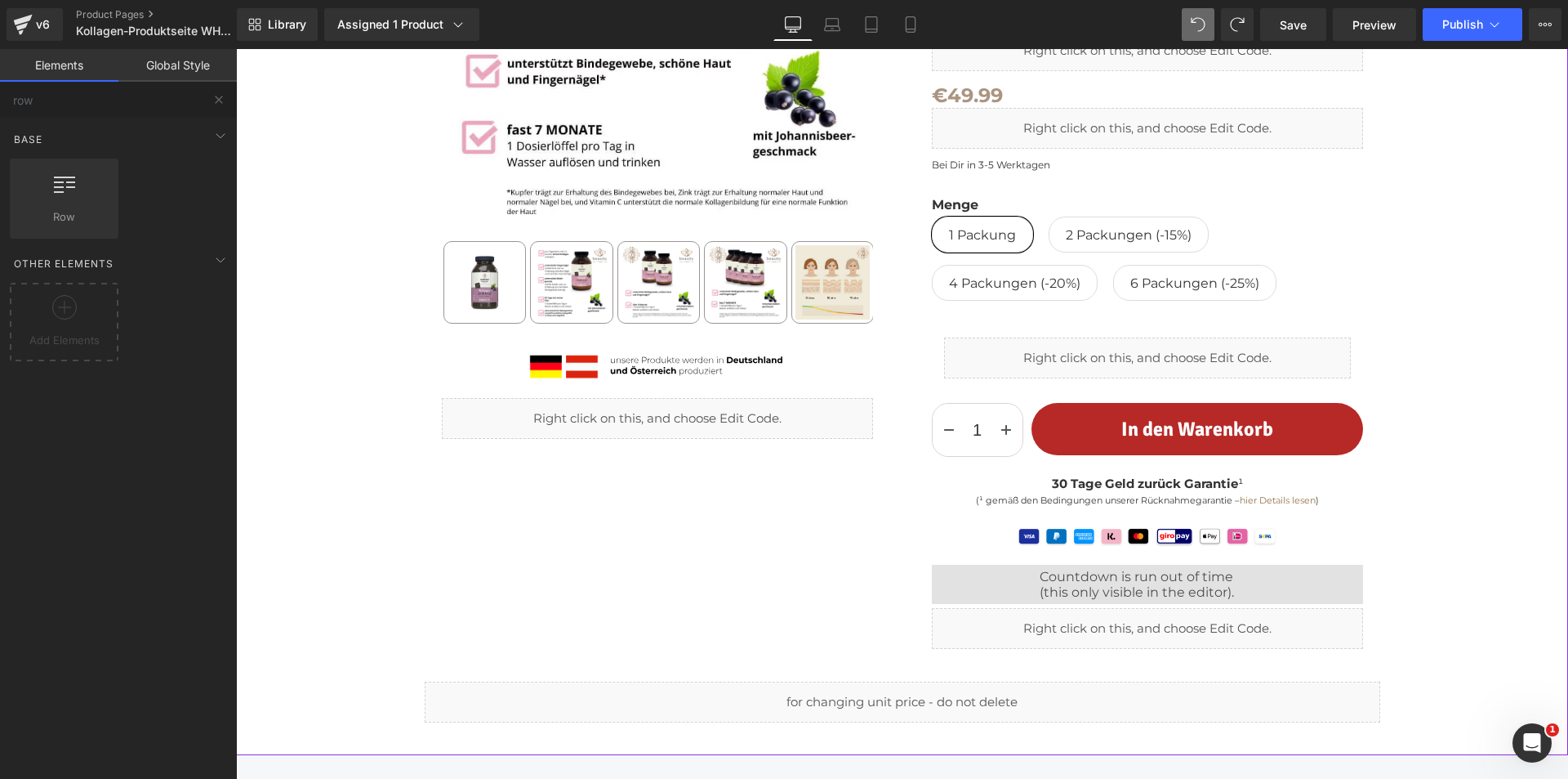
click at [1149, 357] on div "Liquid" at bounding box center [1147, 357] width 406 height 41
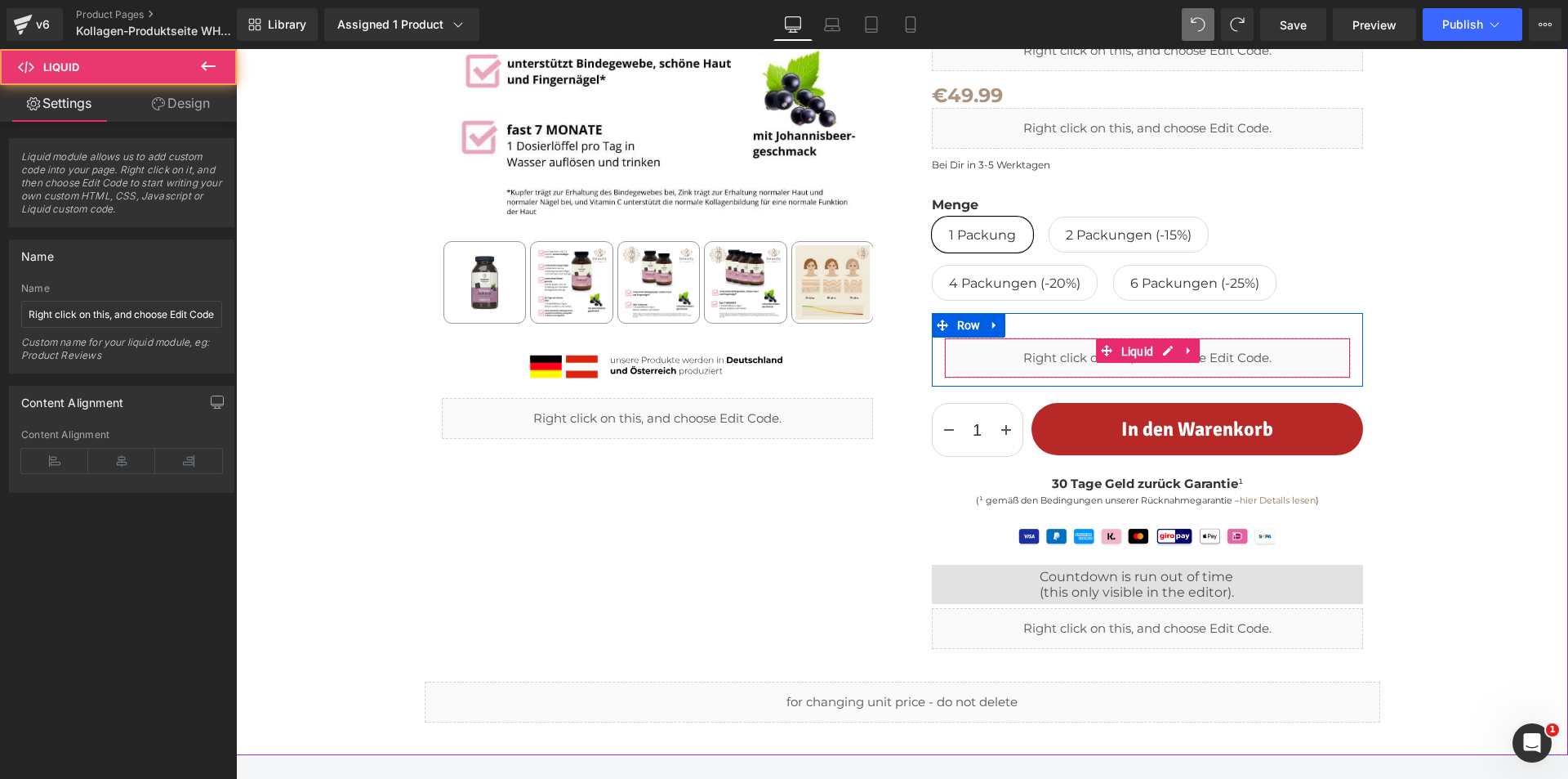
click at [1149, 357] on span "Liquid" at bounding box center [1137, 351] width 41 height 24
click at [1165, 344] on div "Liquid" at bounding box center [1147, 357] width 406 height 41
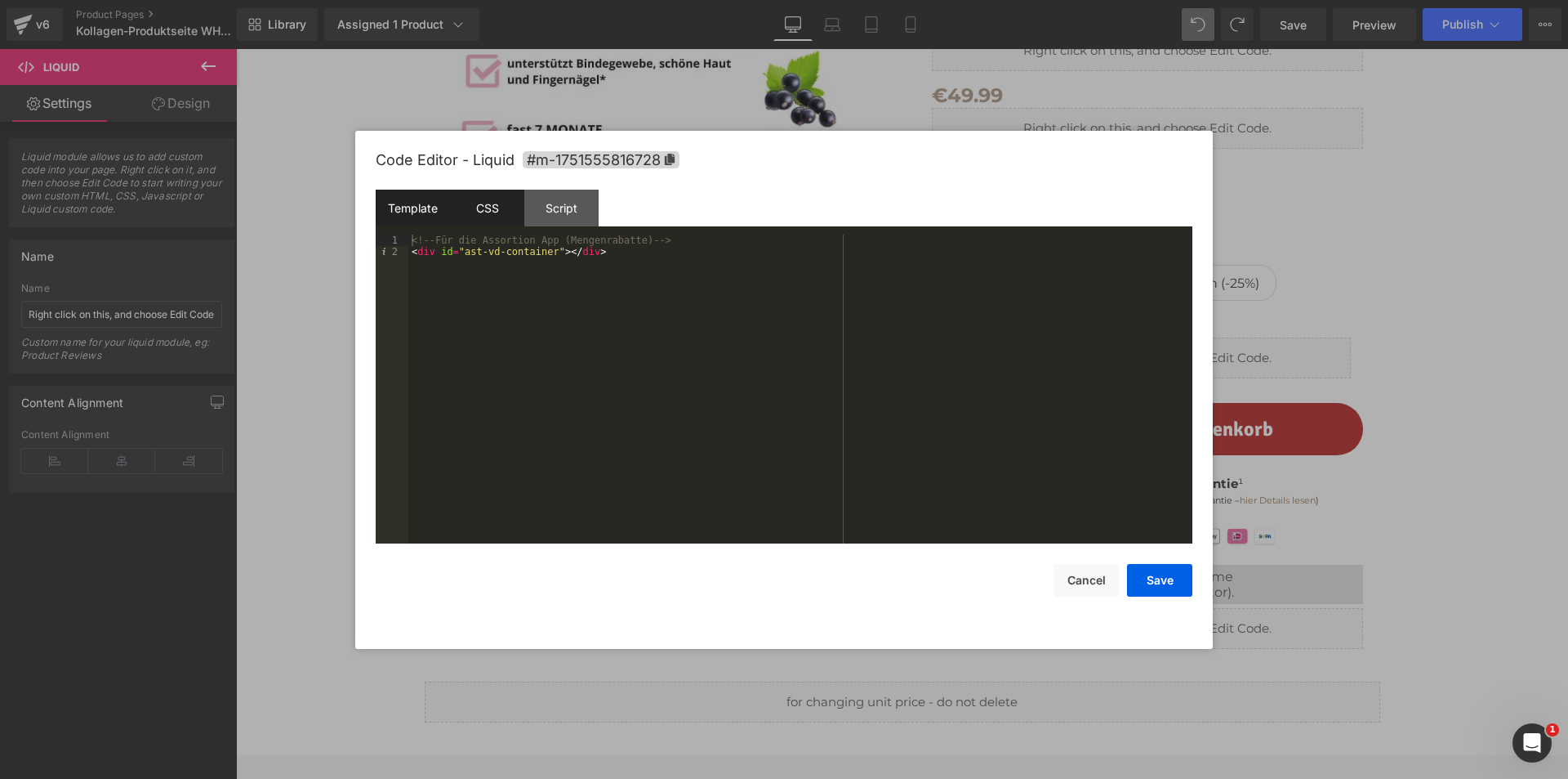
click at [492, 212] on div "CSS" at bounding box center [487, 208] width 74 height 37
click at [561, 205] on div "Script" at bounding box center [561, 208] width 74 height 37
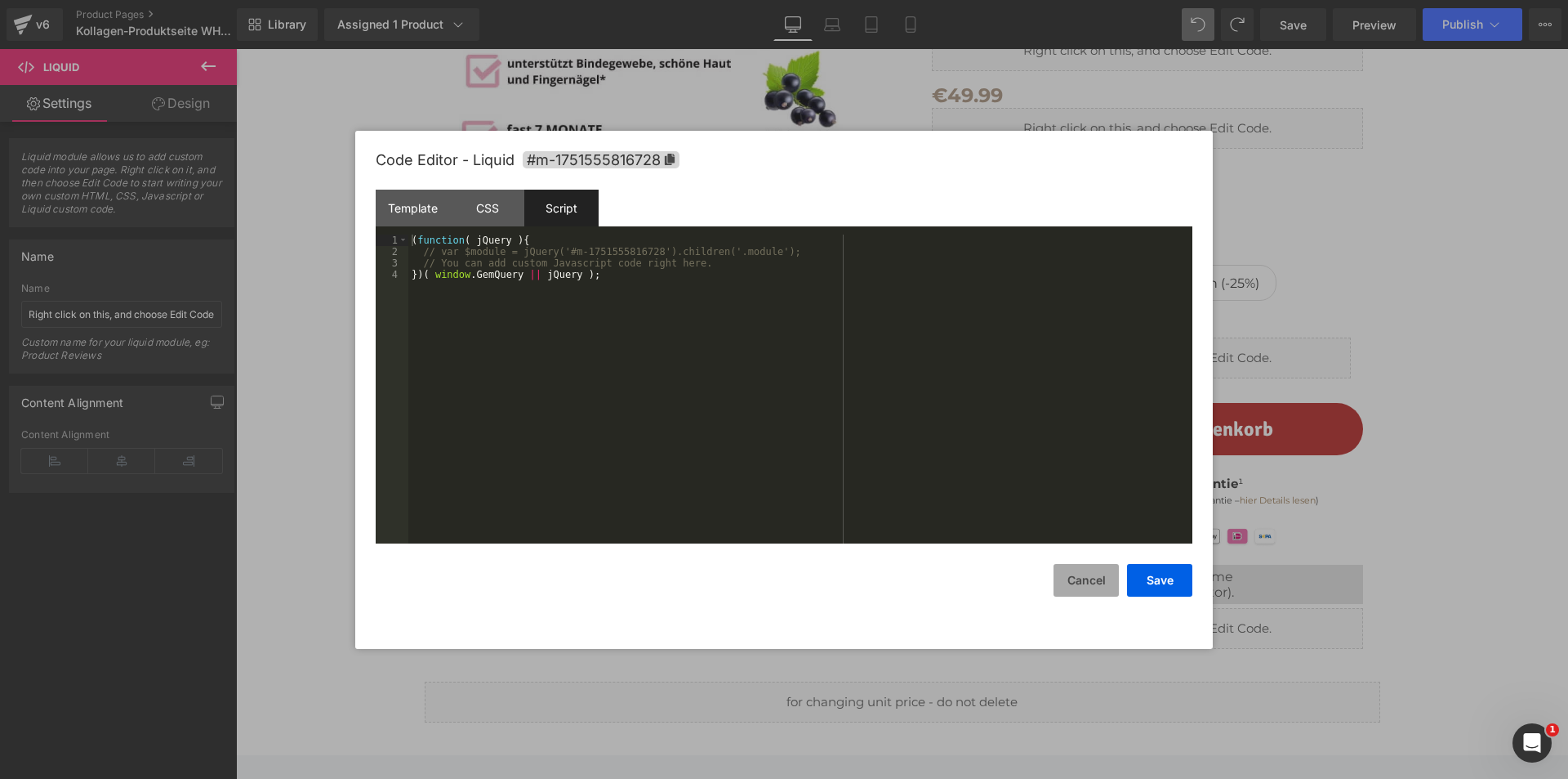
click at [1085, 586] on button "Cancel" at bounding box center [1086, 580] width 65 height 33
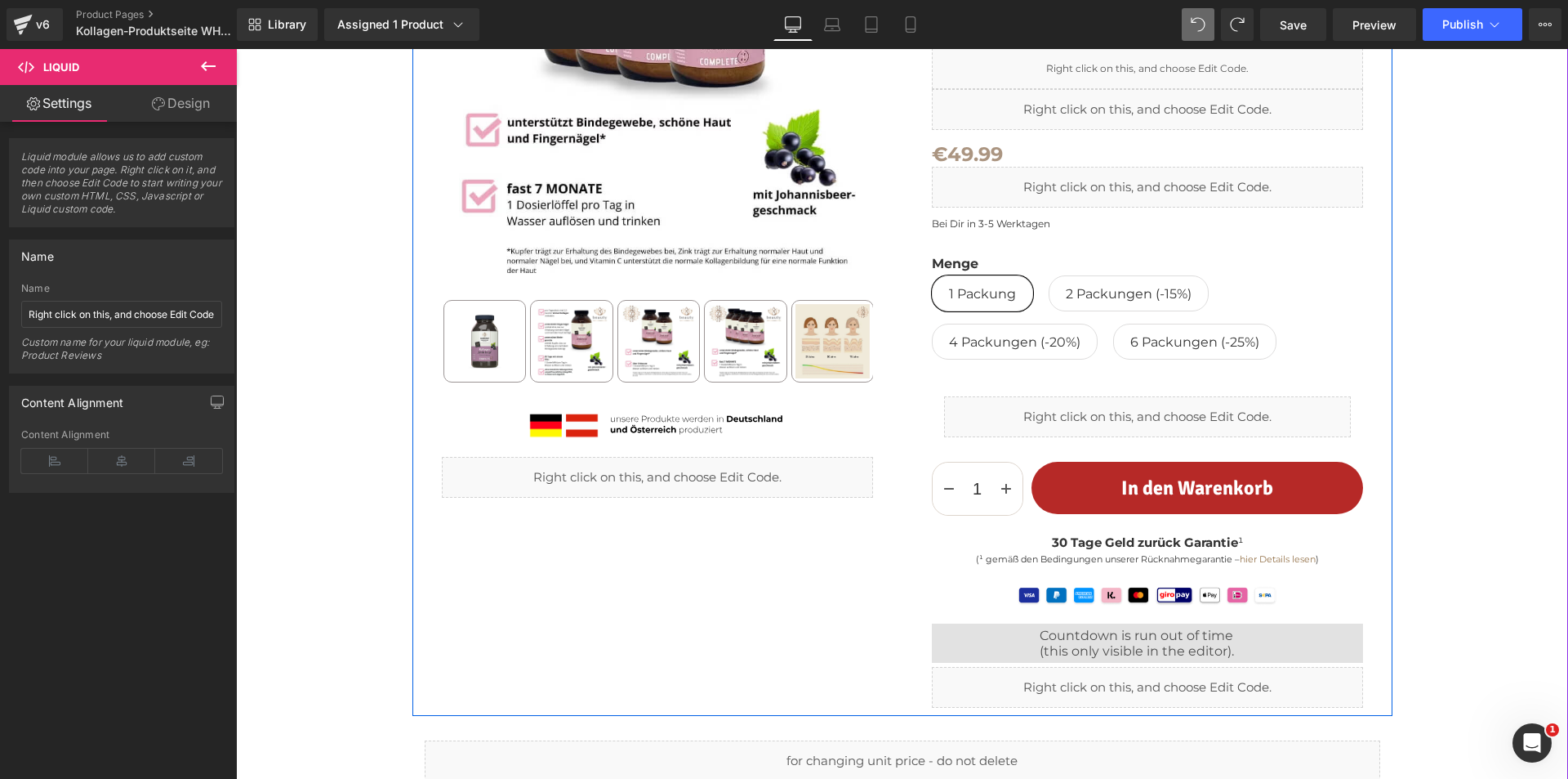
scroll to position [245, 0]
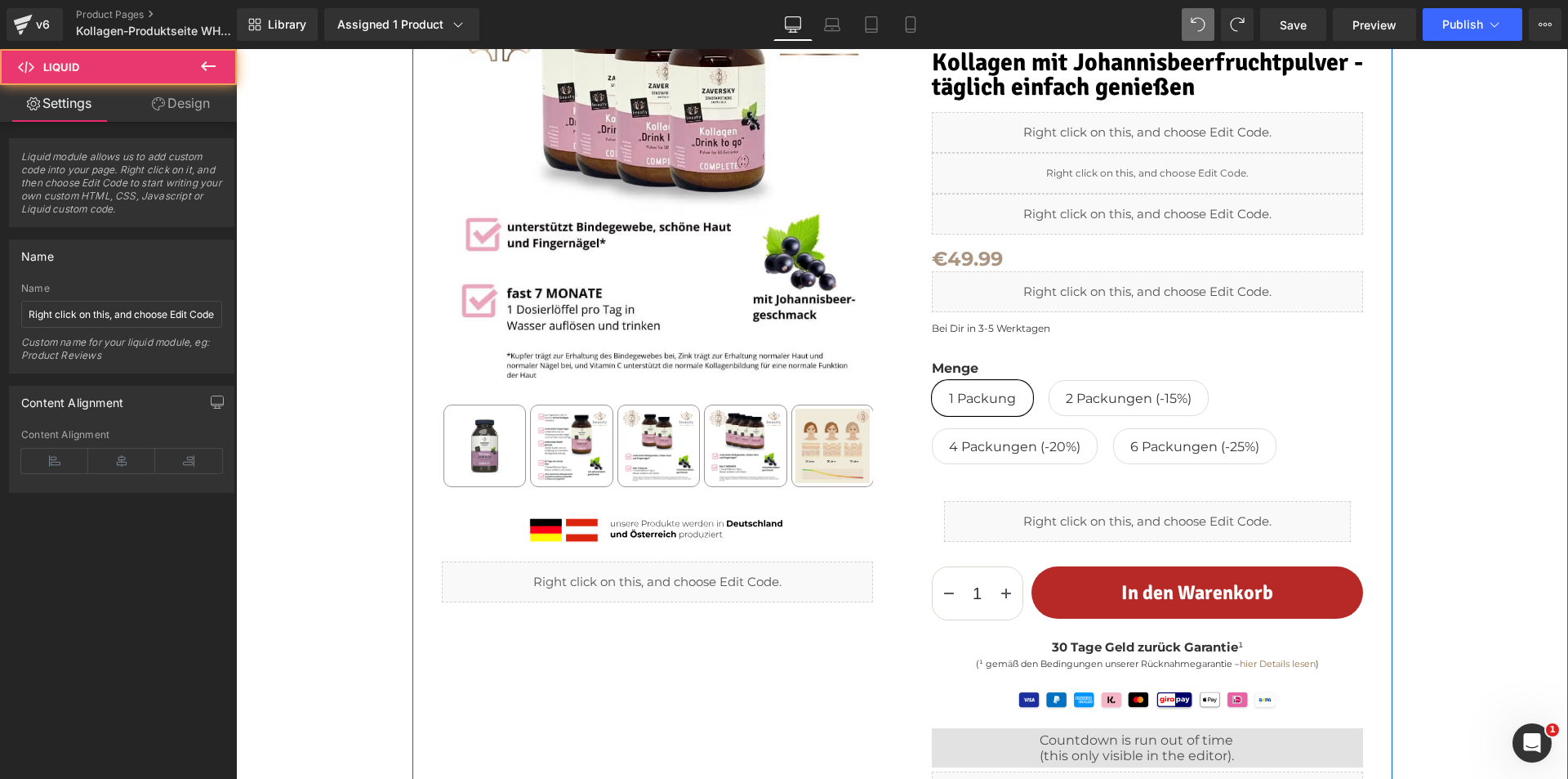
click at [1151, 289] on div "Liquid" at bounding box center [1147, 291] width 432 height 41
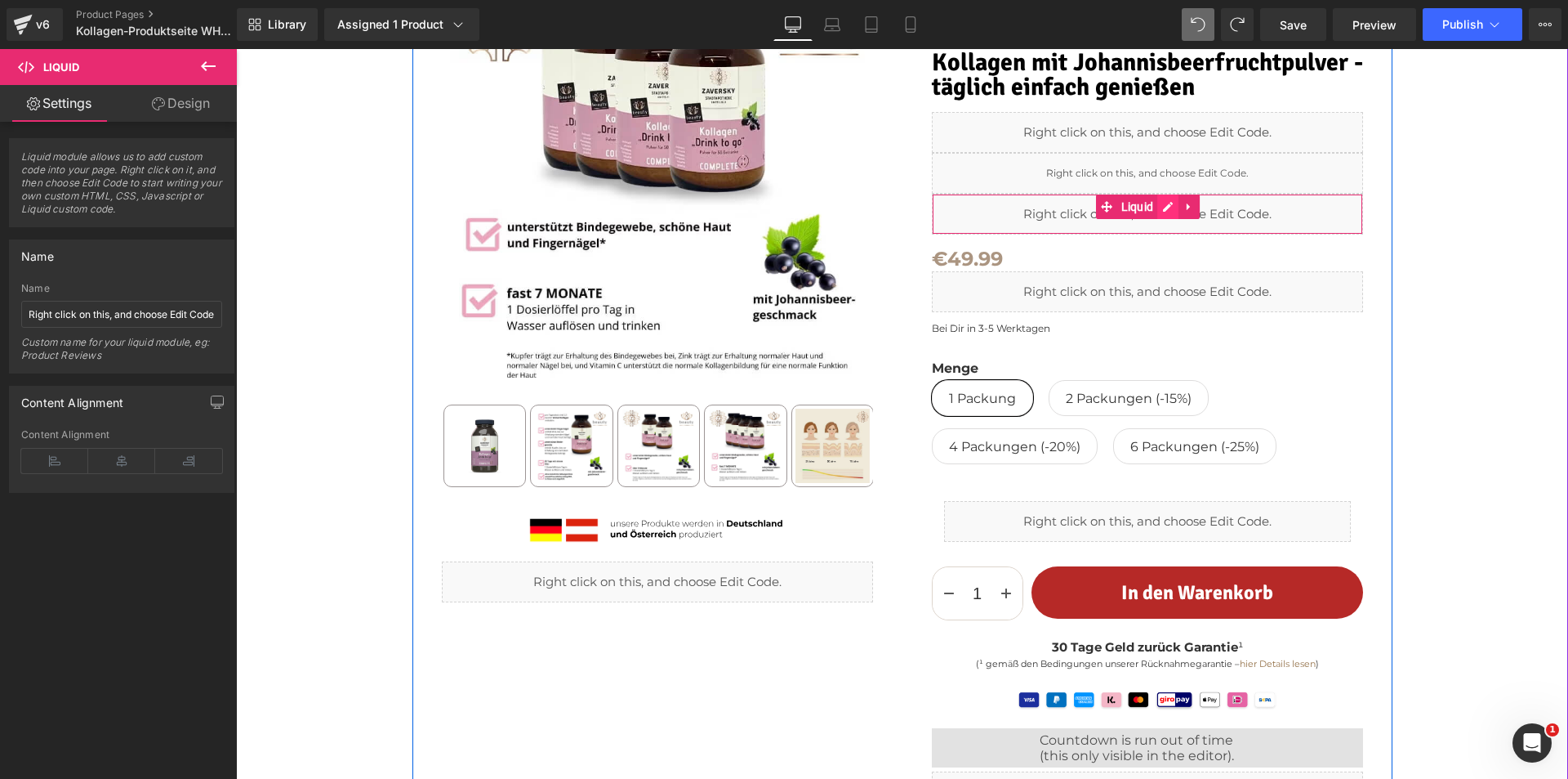
click at [1164, 203] on div "Liquid" at bounding box center [1147, 213] width 432 height 41
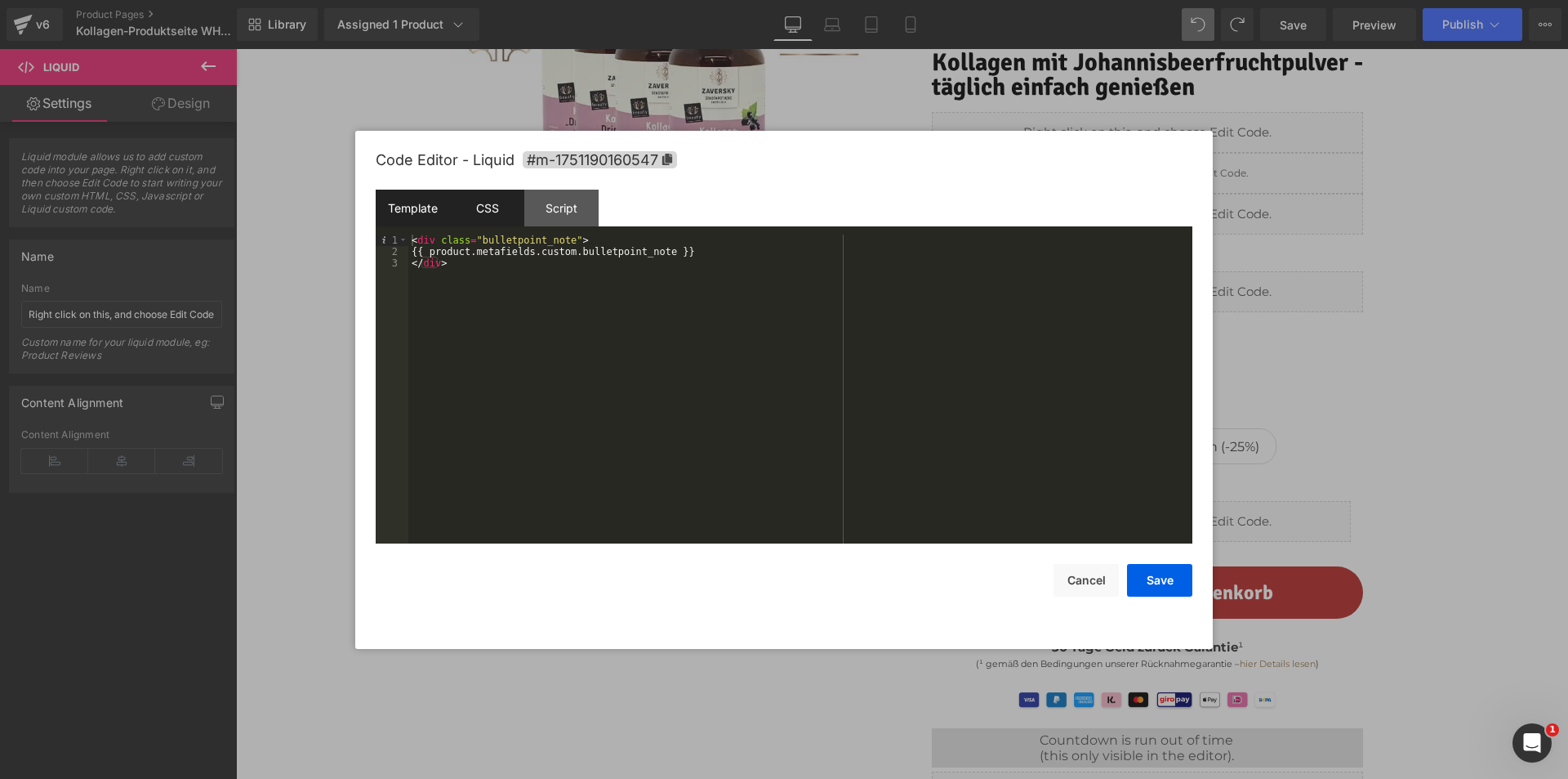
click at [498, 211] on div "CSS" at bounding box center [487, 208] width 74 height 37
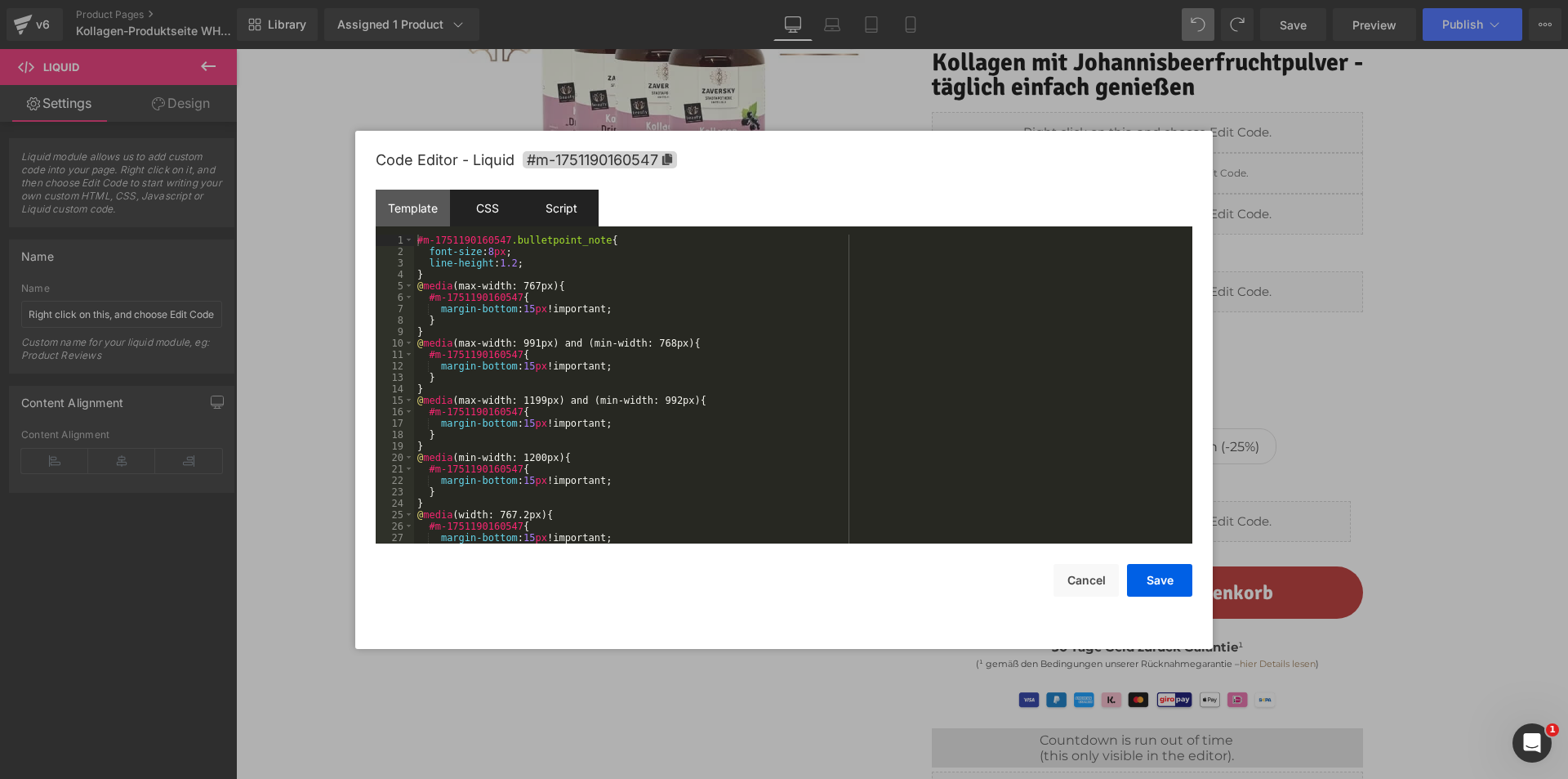
click at [540, 212] on div "Script" at bounding box center [561, 208] width 74 height 37
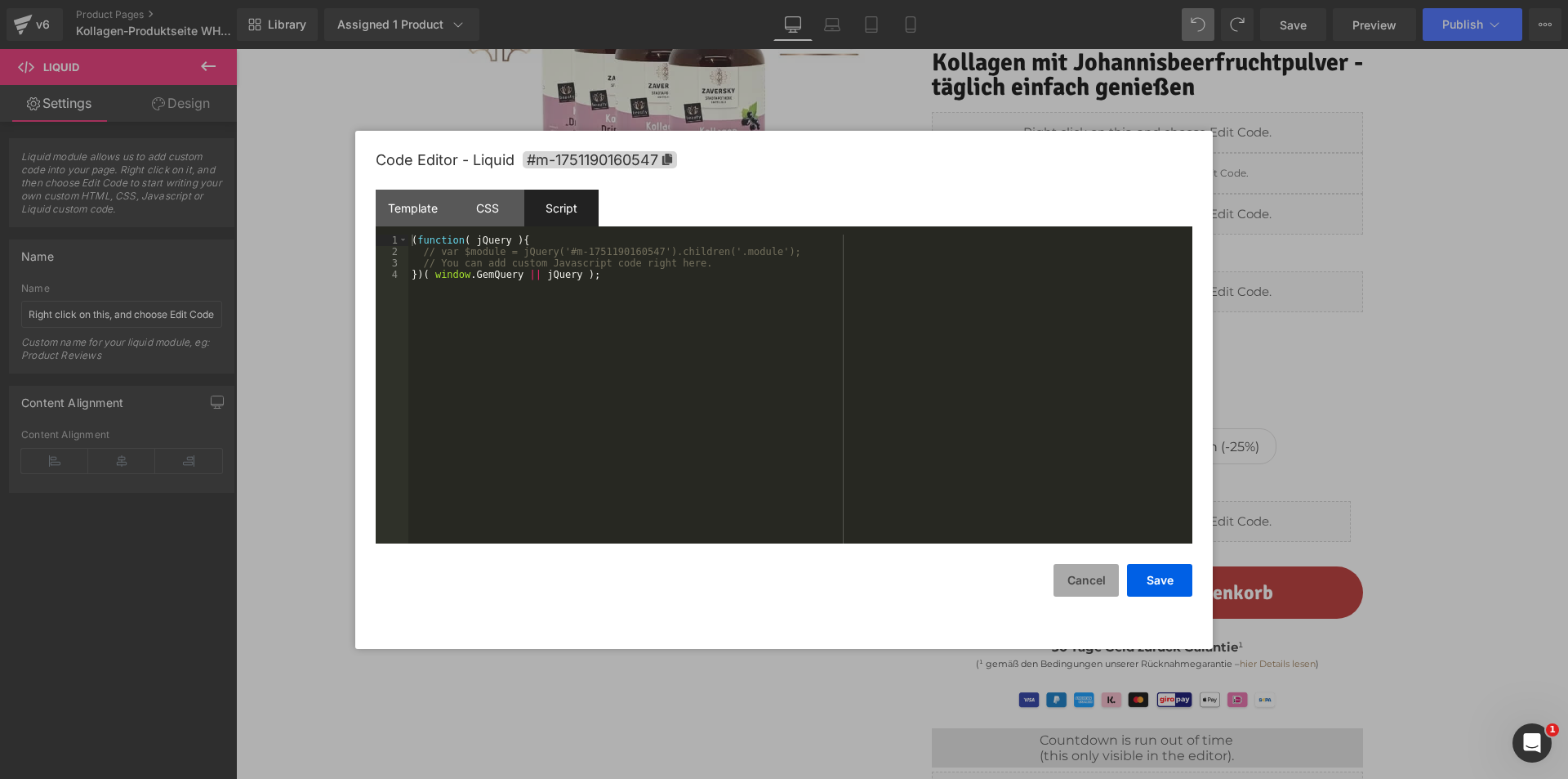
click at [1073, 581] on button "Cancel" at bounding box center [1086, 580] width 65 height 33
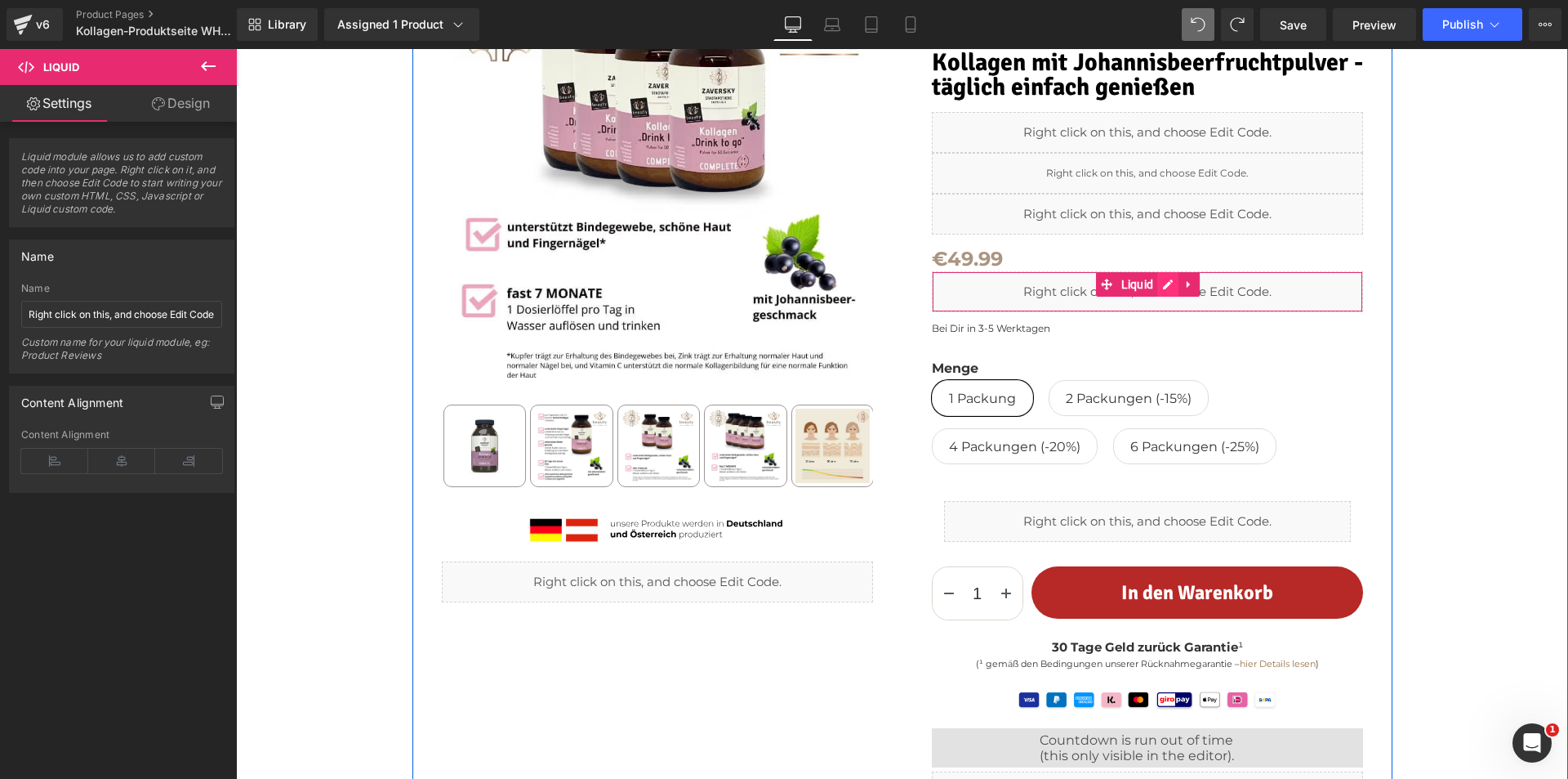
click at [1162, 279] on div "Liquid" at bounding box center [1147, 291] width 432 height 41
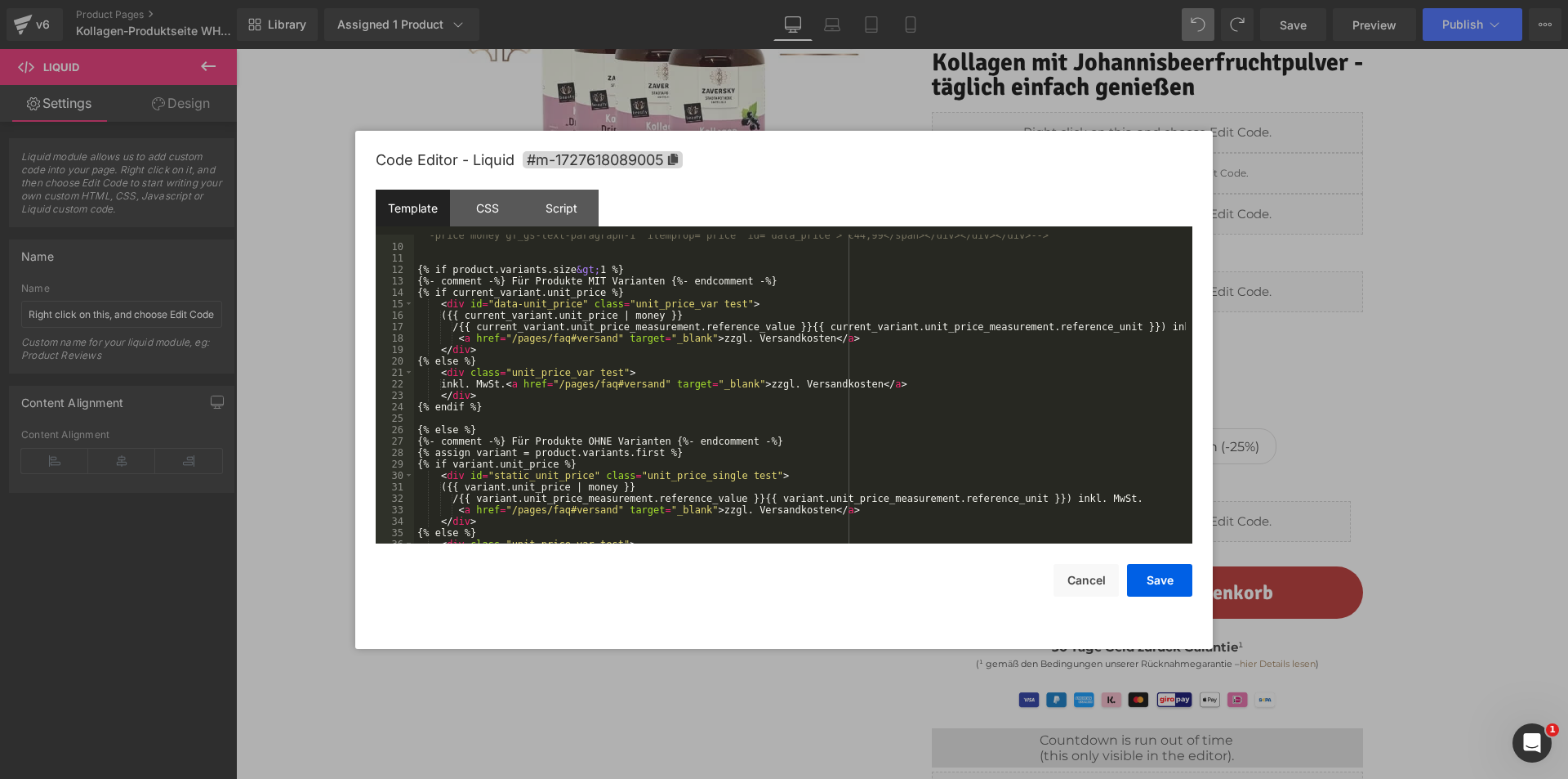
scroll to position [165, 0]
drag, startPoint x: 1088, startPoint y: 577, endPoint x: 1105, endPoint y: 561, distance: 23.3
click at [1089, 577] on button "Cancel" at bounding box center [1086, 580] width 65 height 33
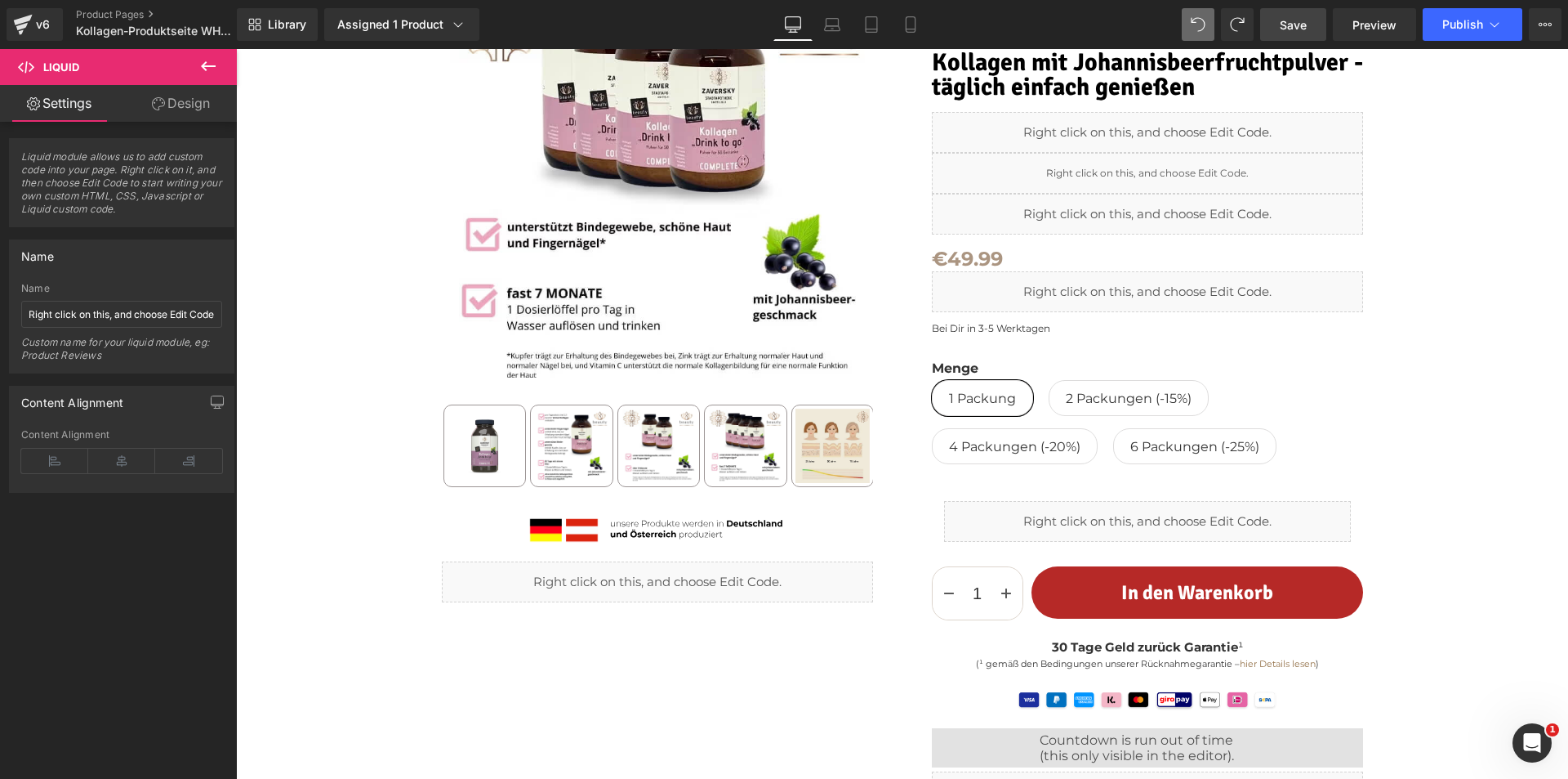
click at [1315, 35] on link "Save" at bounding box center [1293, 24] width 66 height 33
